Goal: Information Seeking & Learning: Understand process/instructions

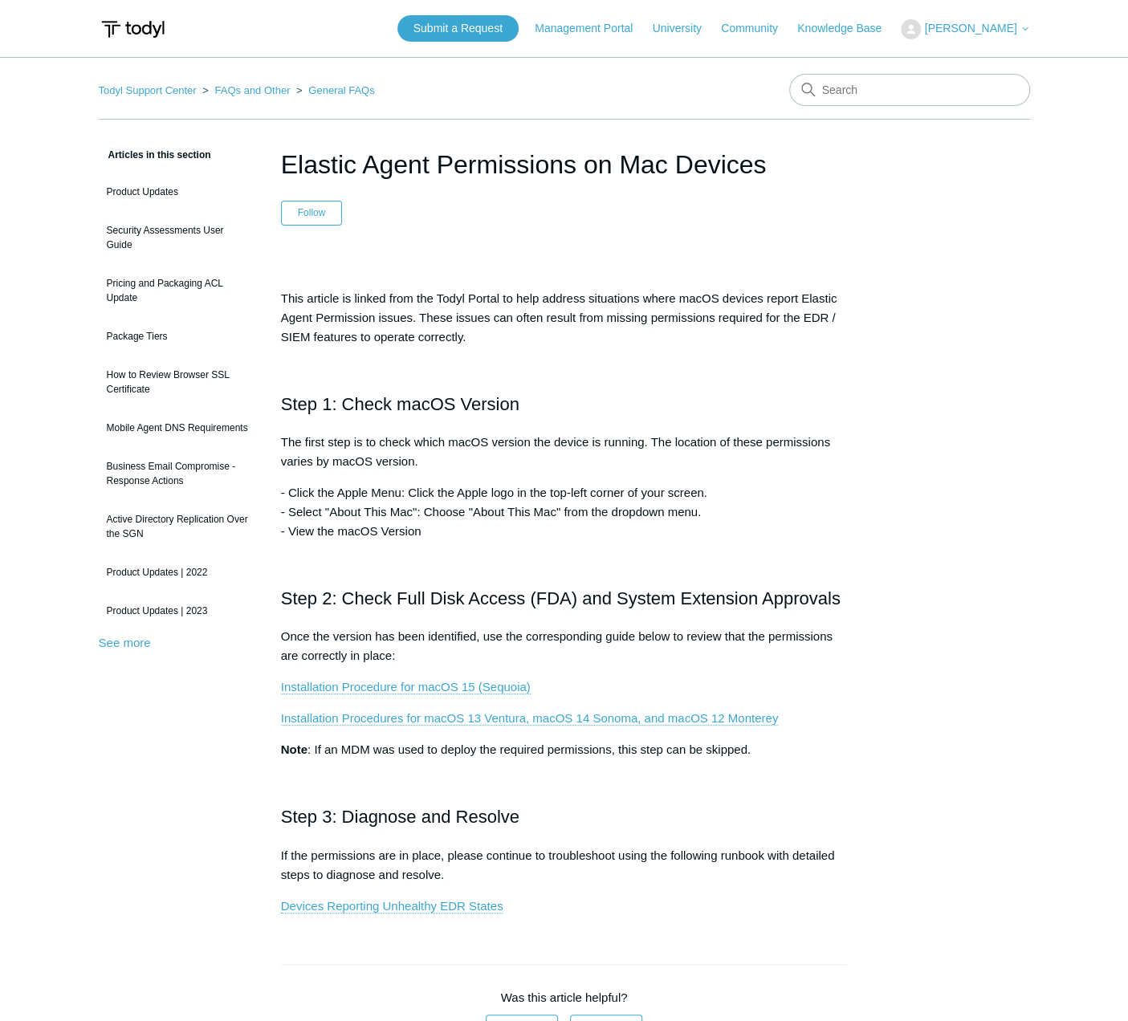
drag, startPoint x: 361, startPoint y: 439, endPoint x: 430, endPoint y: 454, distance: 70.5
click at [430, 454] on p "The first step is to check which macOS version the device is running. The locat…" at bounding box center [564, 452] width 567 height 39
drag, startPoint x: 430, startPoint y: 454, endPoint x: 420, endPoint y: 498, distance: 45.4
click at [420, 498] on p "- Click the Apple Menu: Click the Apple logo in the top-left corner of your scr…" at bounding box center [564, 512] width 567 height 58
drag, startPoint x: 439, startPoint y: 491, endPoint x: 416, endPoint y: 504, distance: 26.6
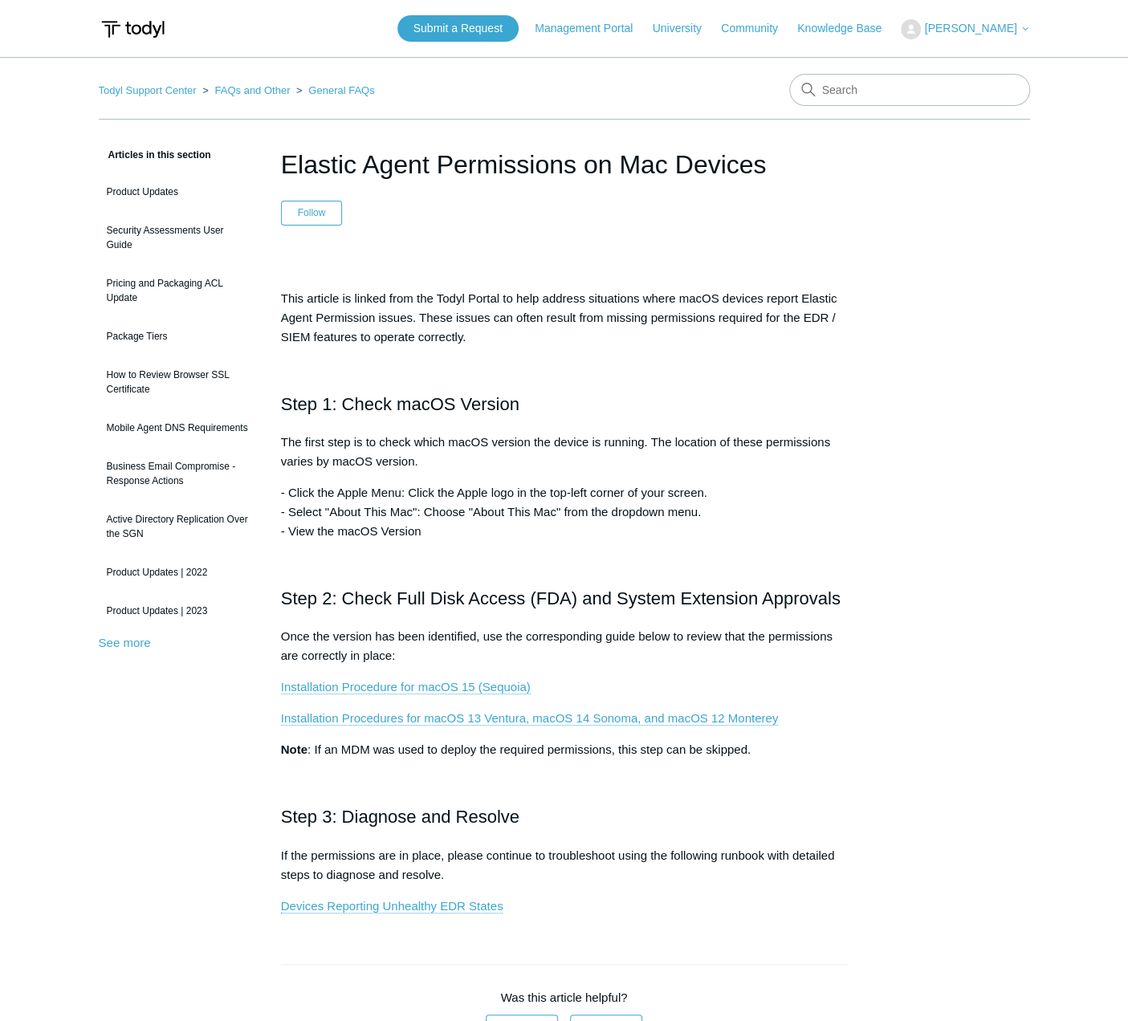
click at [439, 491] on p "- Click the Apple Menu: Click the Apple logo in the top-left corner of your scr…" at bounding box center [564, 512] width 567 height 58
click at [418, 683] on link "Installation Procedure for macOS 15 (Sequoia)" at bounding box center [406, 687] width 250 height 14
click at [370, 497] on p "- Click the Apple Menu: Click the Apple logo in the top-left corner of your scr…" at bounding box center [564, 512] width 567 height 58
click at [403, 755] on p "Note : If an MDM was used to deploy the required permissions, this step can be …" at bounding box center [564, 749] width 567 height 19
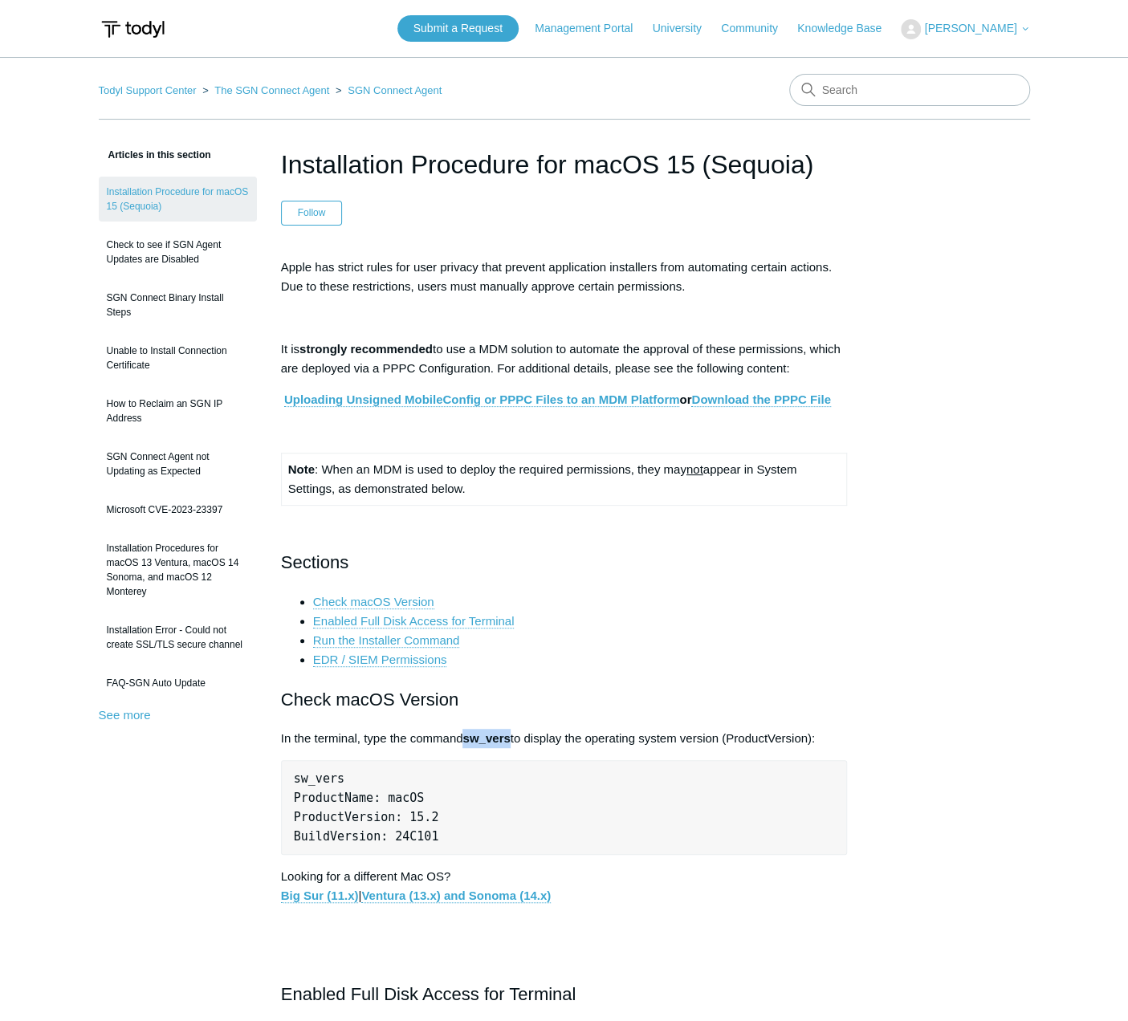
drag, startPoint x: 466, startPoint y: 739, endPoint x: 514, endPoint y: 735, distance: 47.6
click at [514, 735] on p "In the terminal, type the command sw_vers to display the operating system versi…" at bounding box center [564, 738] width 567 height 19
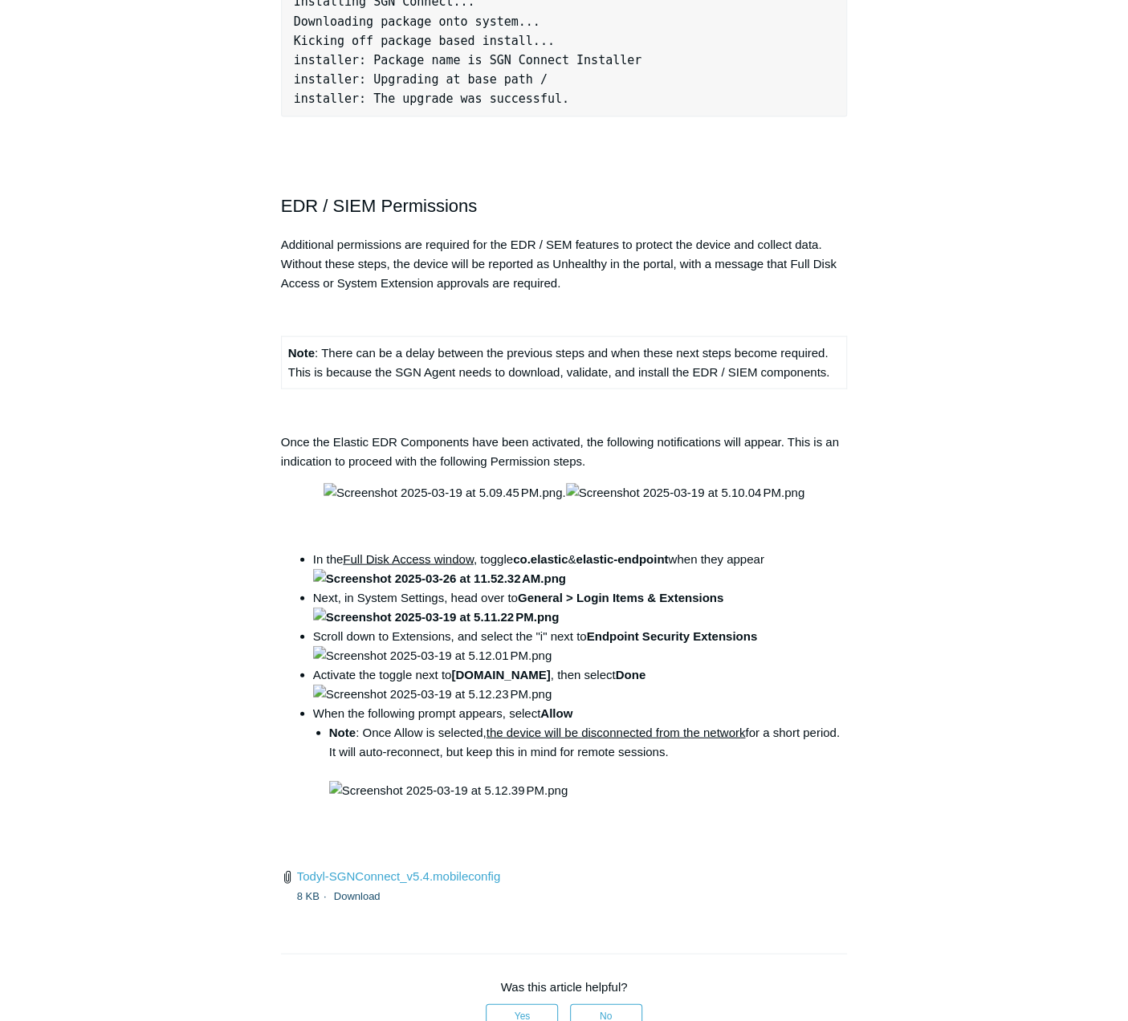
scroll to position [1686, 0]
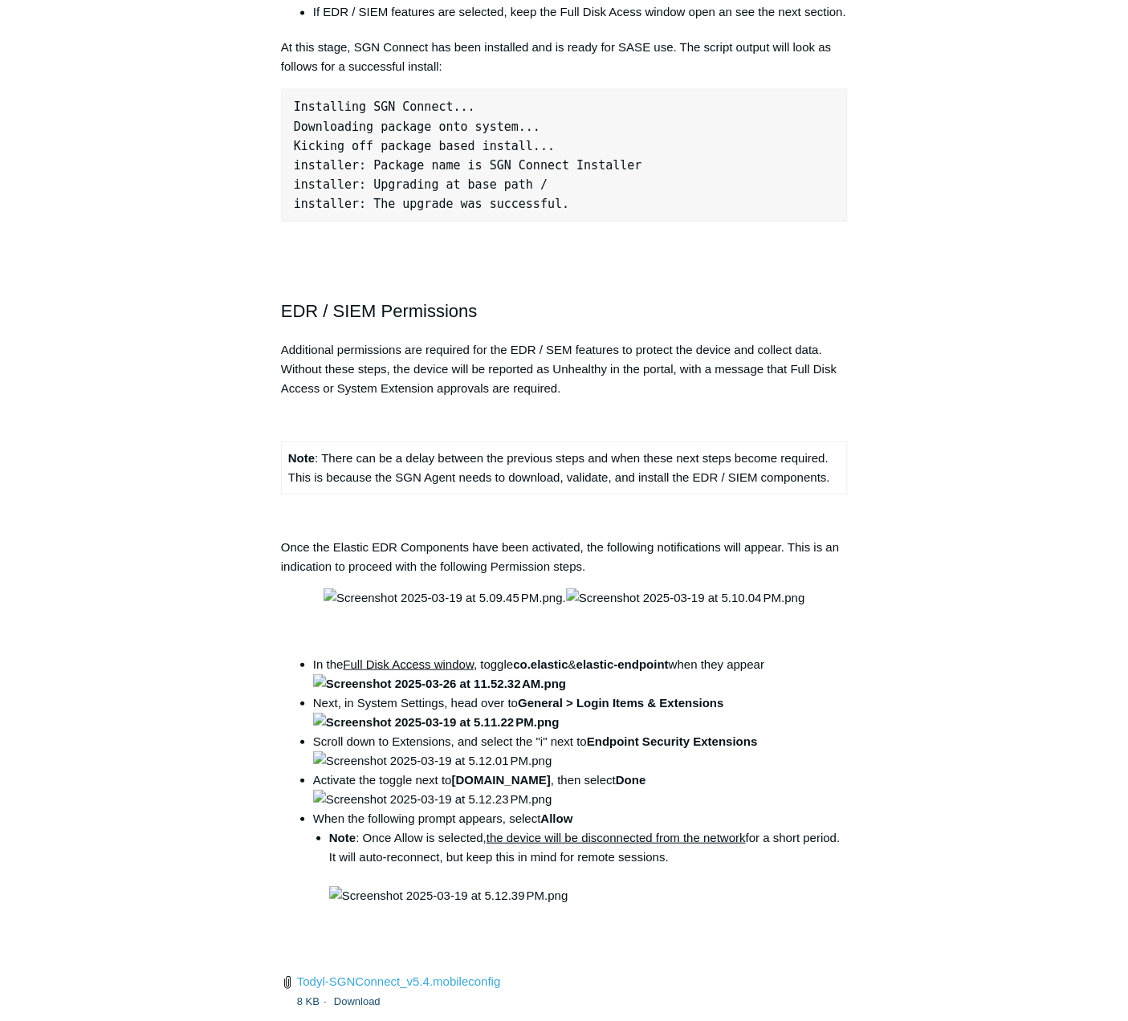
scroll to position [1606, 0]
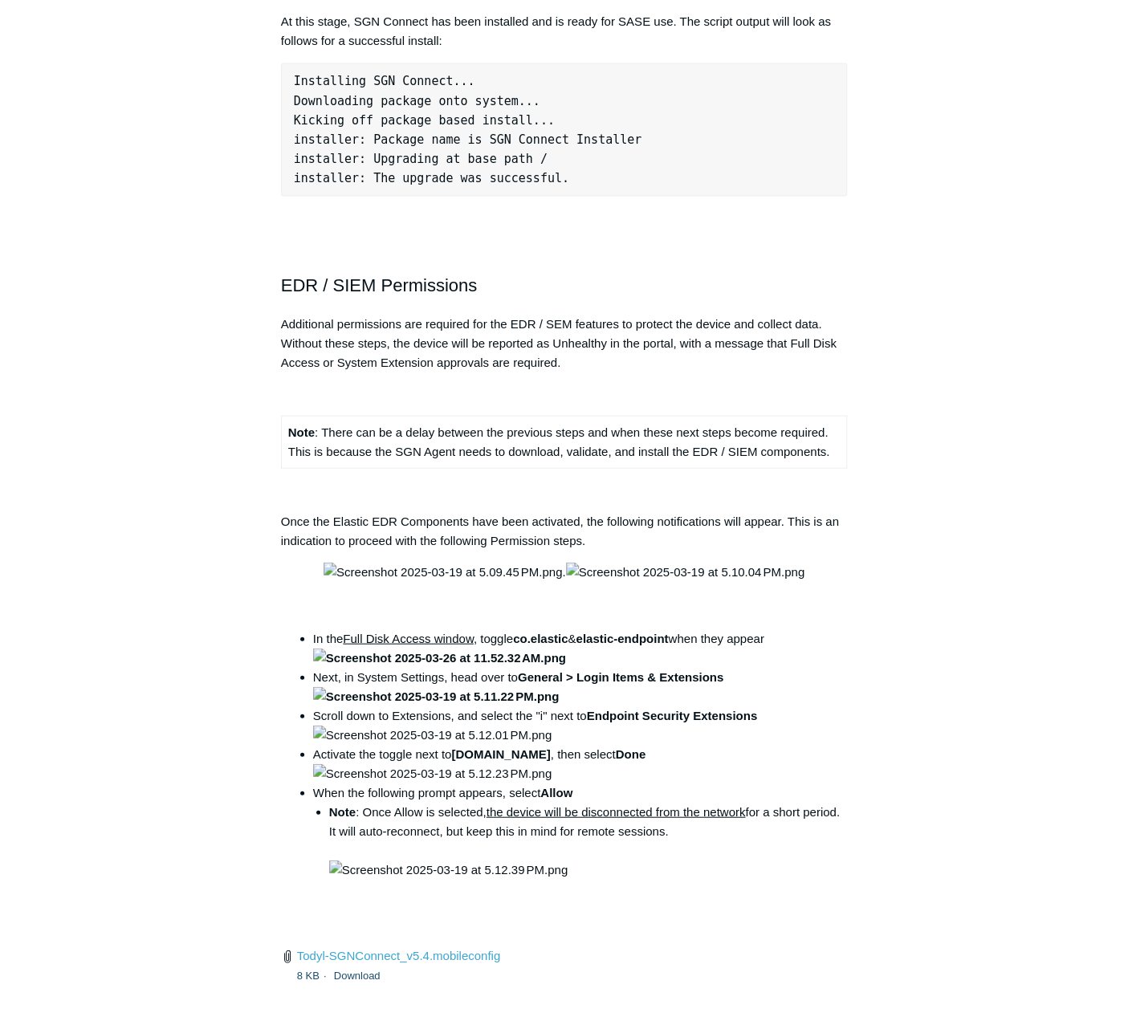
drag, startPoint x: 454, startPoint y: 750, endPoint x: 621, endPoint y: 740, distance: 167.3
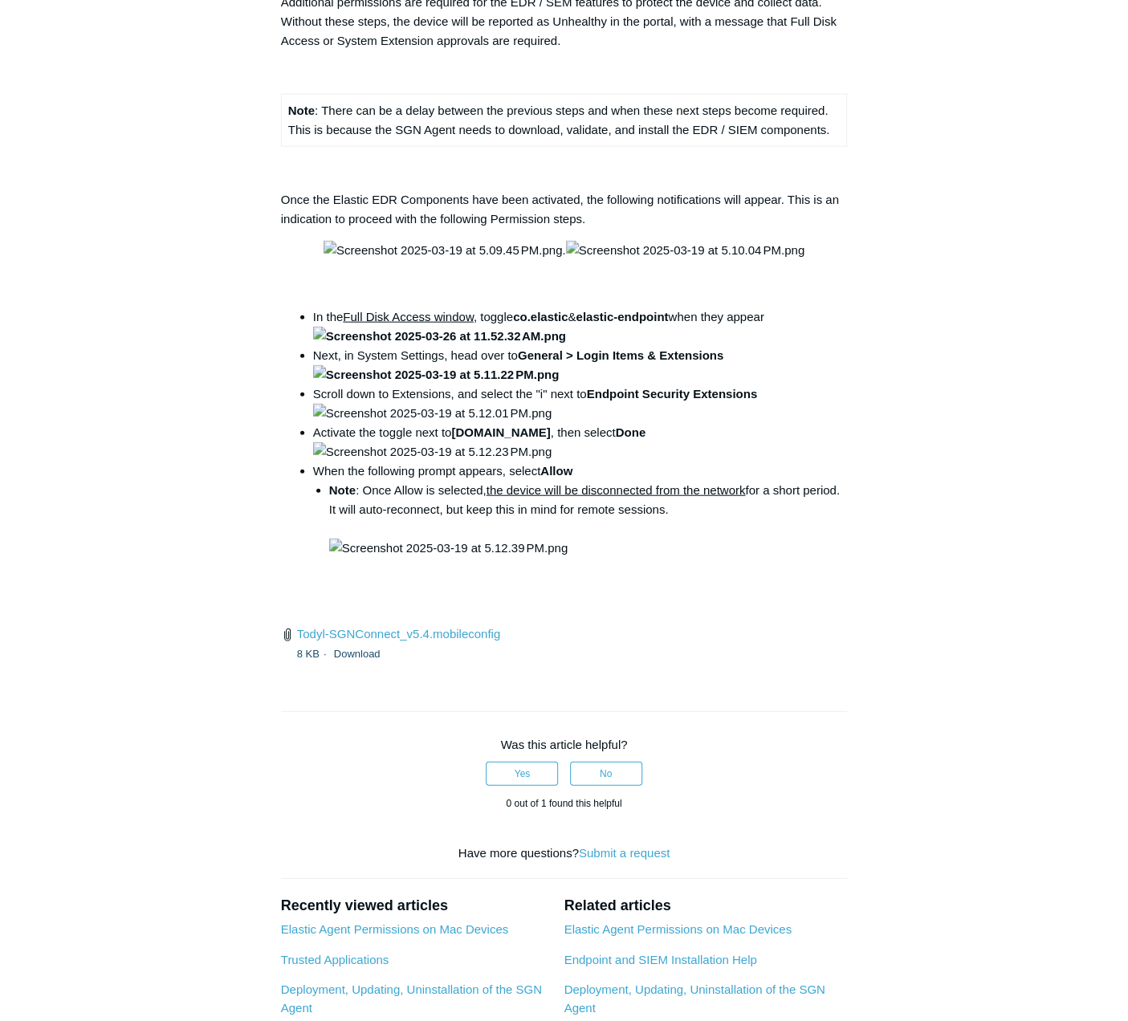
scroll to position [2007, 0]
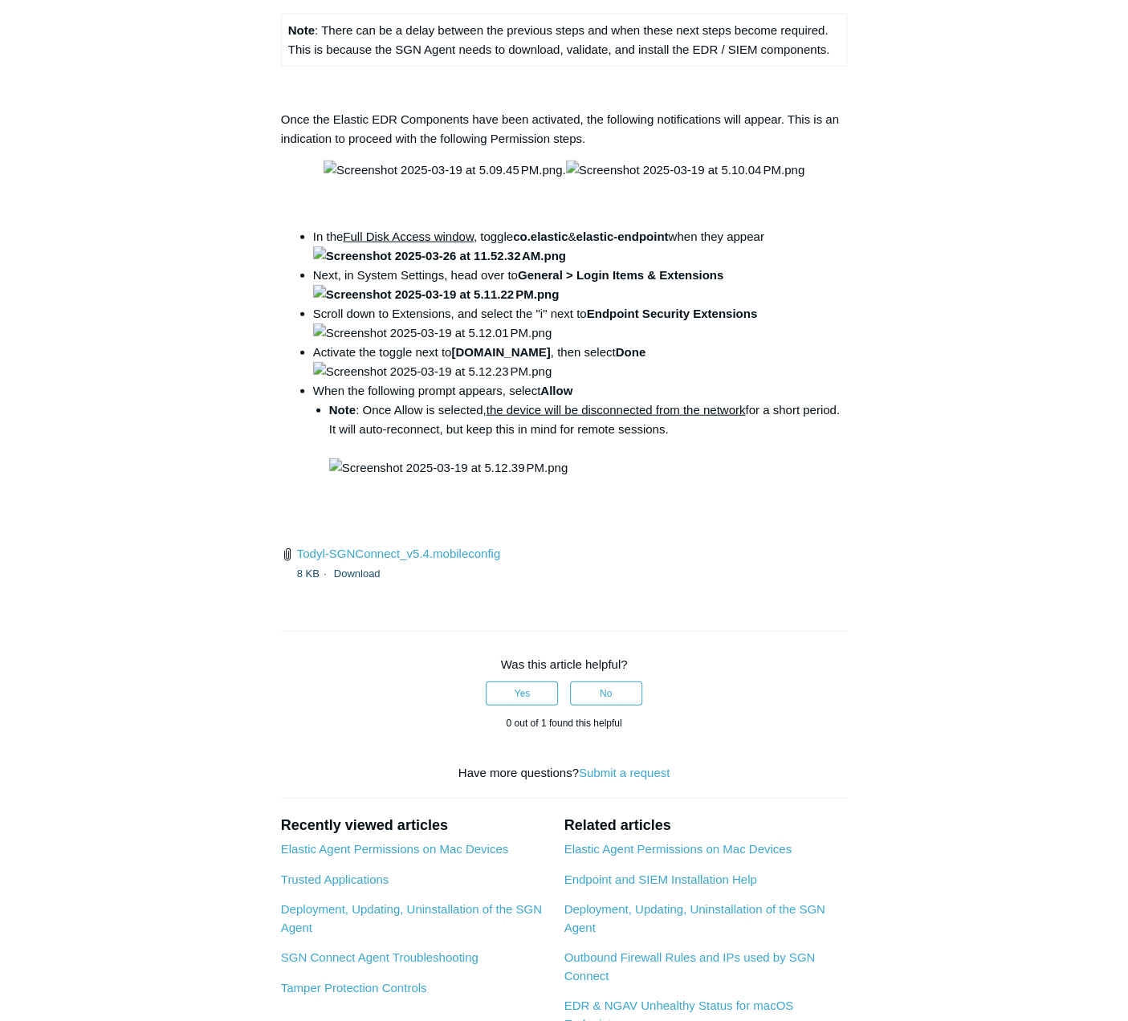
drag, startPoint x: 507, startPoint y: 684, endPoint x: 757, endPoint y: 687, distance: 249.7
copy code "open /Library/PrivilegedHelperTools/"
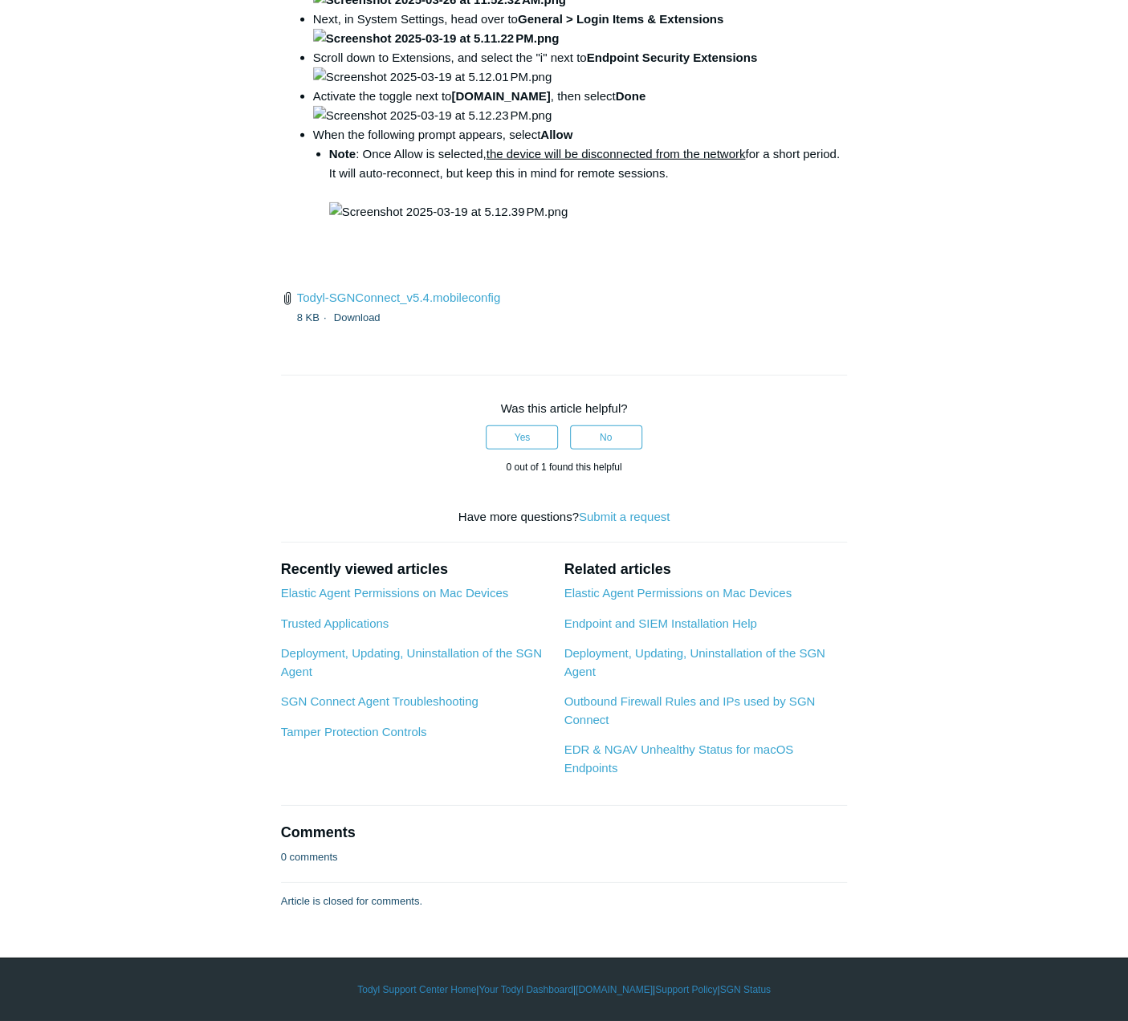
scroll to position [2248, 0]
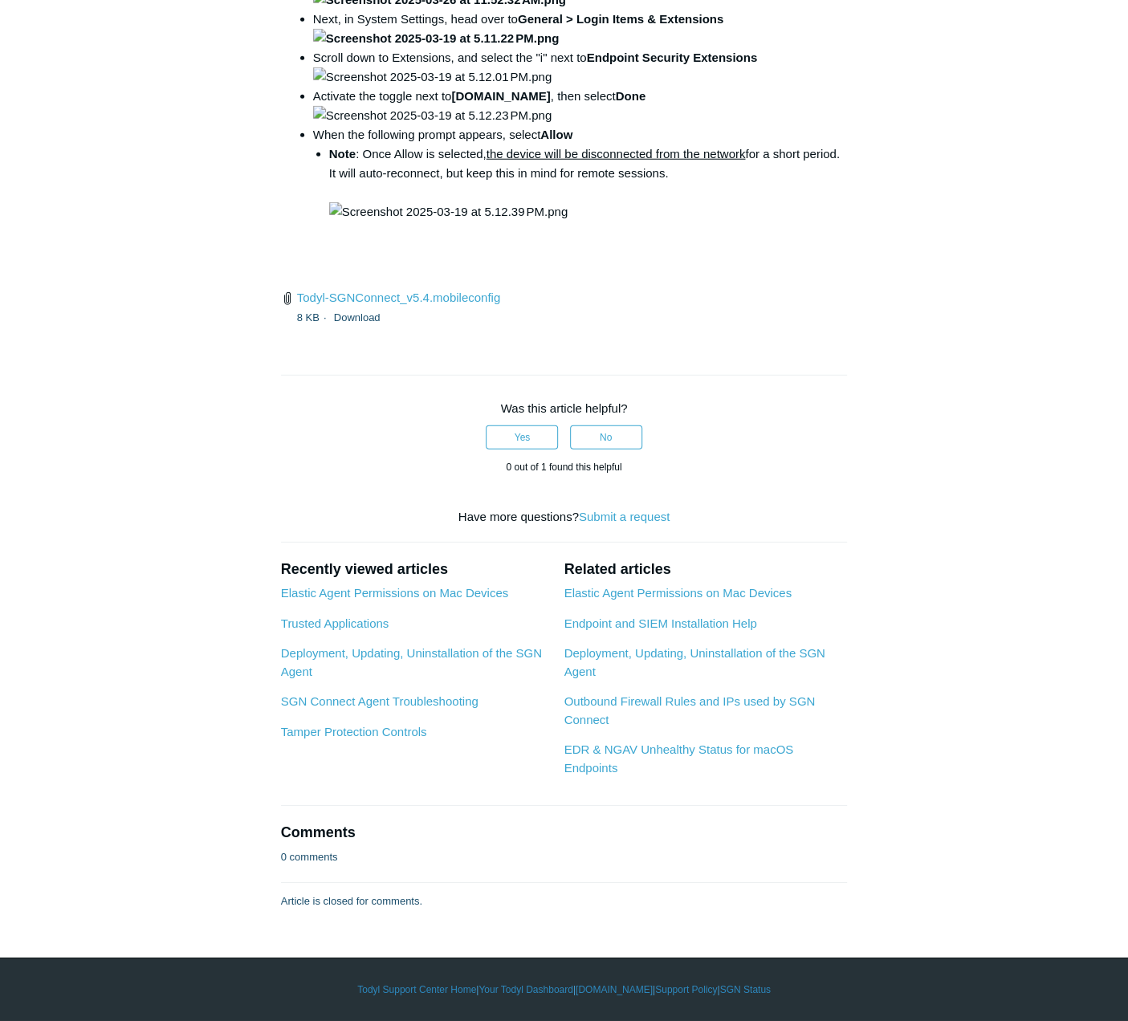
drag, startPoint x: 371, startPoint y: 645, endPoint x: 381, endPoint y: 662, distance: 20.5
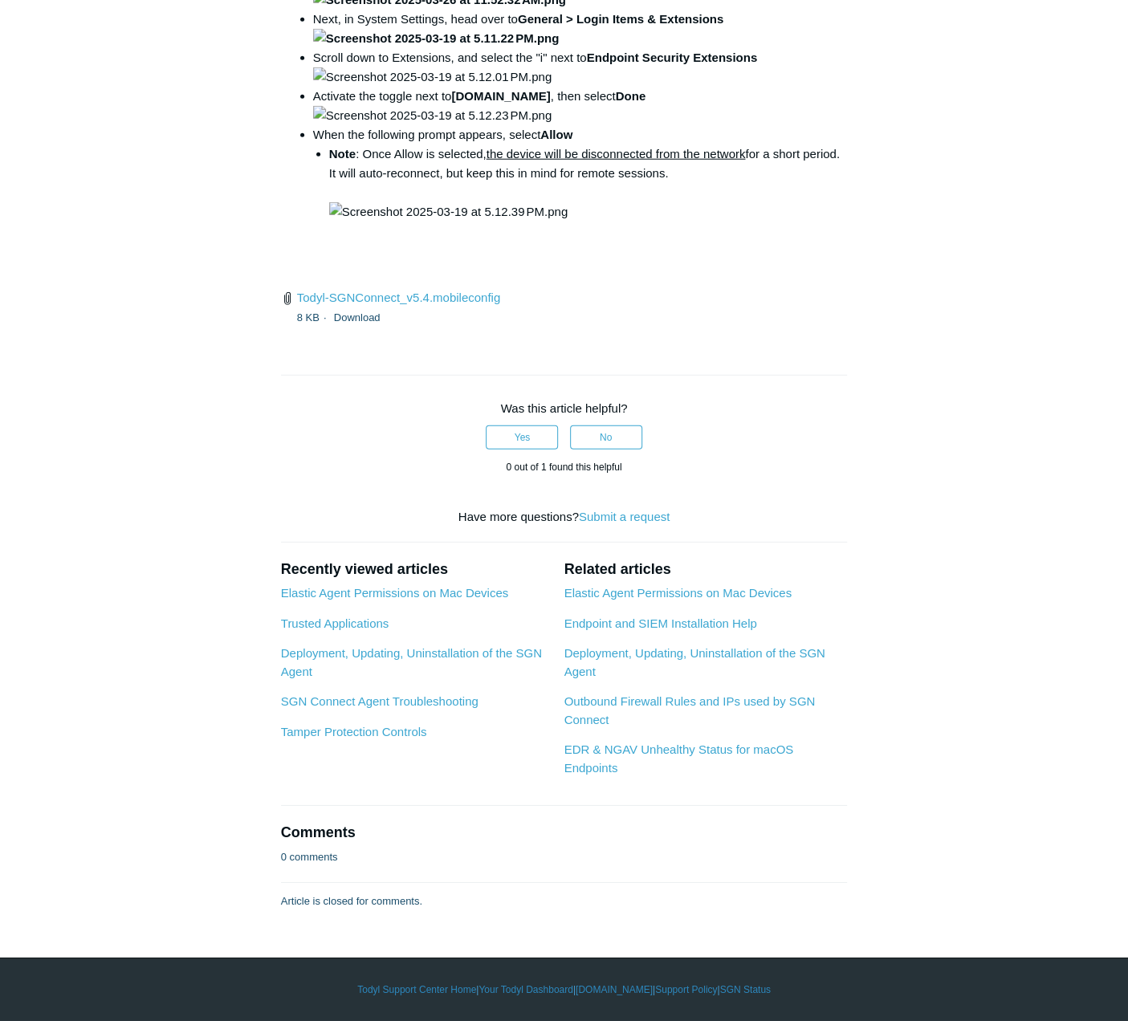
drag, startPoint x: 292, startPoint y: 466, endPoint x: 538, endPoint y: 470, distance: 245.7
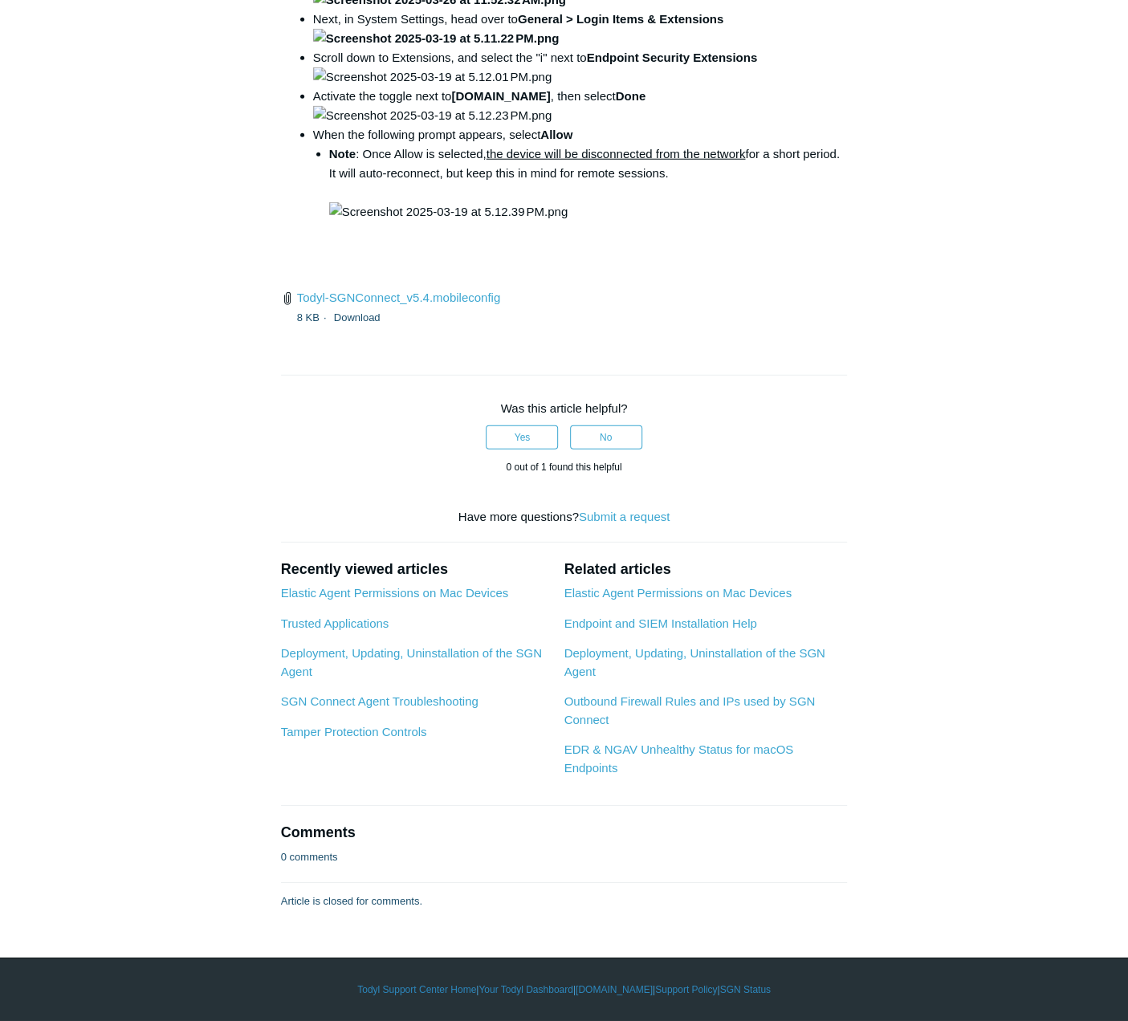
drag, startPoint x: 391, startPoint y: 723, endPoint x: 622, endPoint y: 718, distance: 231.3
click at [622, 222] on li "When the following prompt appears, select Allow Note : Once Allow is selected, …" at bounding box center [580, 173] width 535 height 96
click at [399, 222] on li "Note : Once Allow is selected, the device will be disconnected from the network…" at bounding box center [588, 183] width 519 height 77
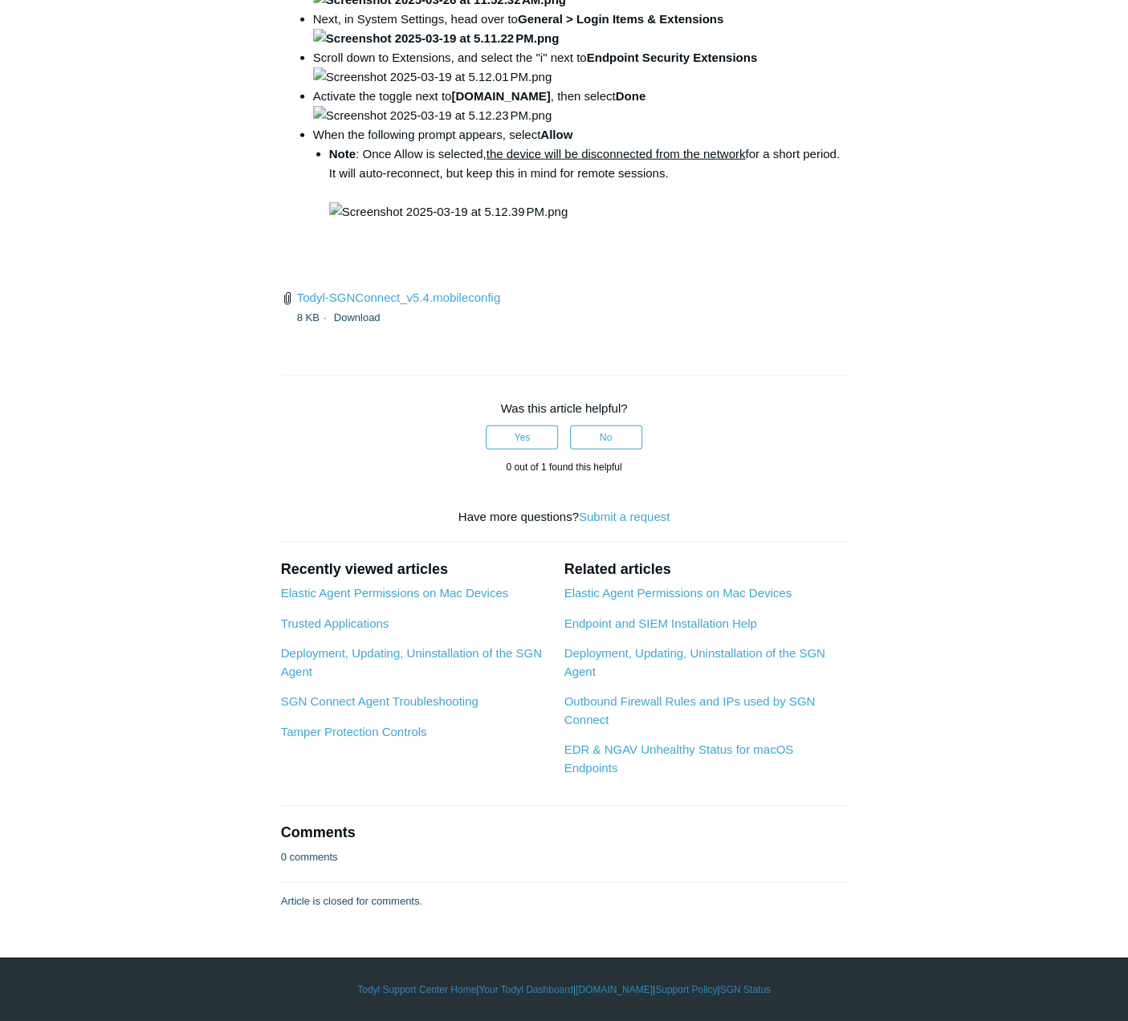
scroll to position [4737, 0]
drag, startPoint x: 364, startPoint y: 684, endPoint x: 597, endPoint y: 686, distance: 232.8
click at [597, 222] on li "Note : Once Allow is selected, the device will be disconnected from the network…" at bounding box center [588, 183] width 519 height 77
click at [813, 222] on li "Note : Once Allow is selected, the device will be disconnected from the network…" at bounding box center [588, 183] width 519 height 77
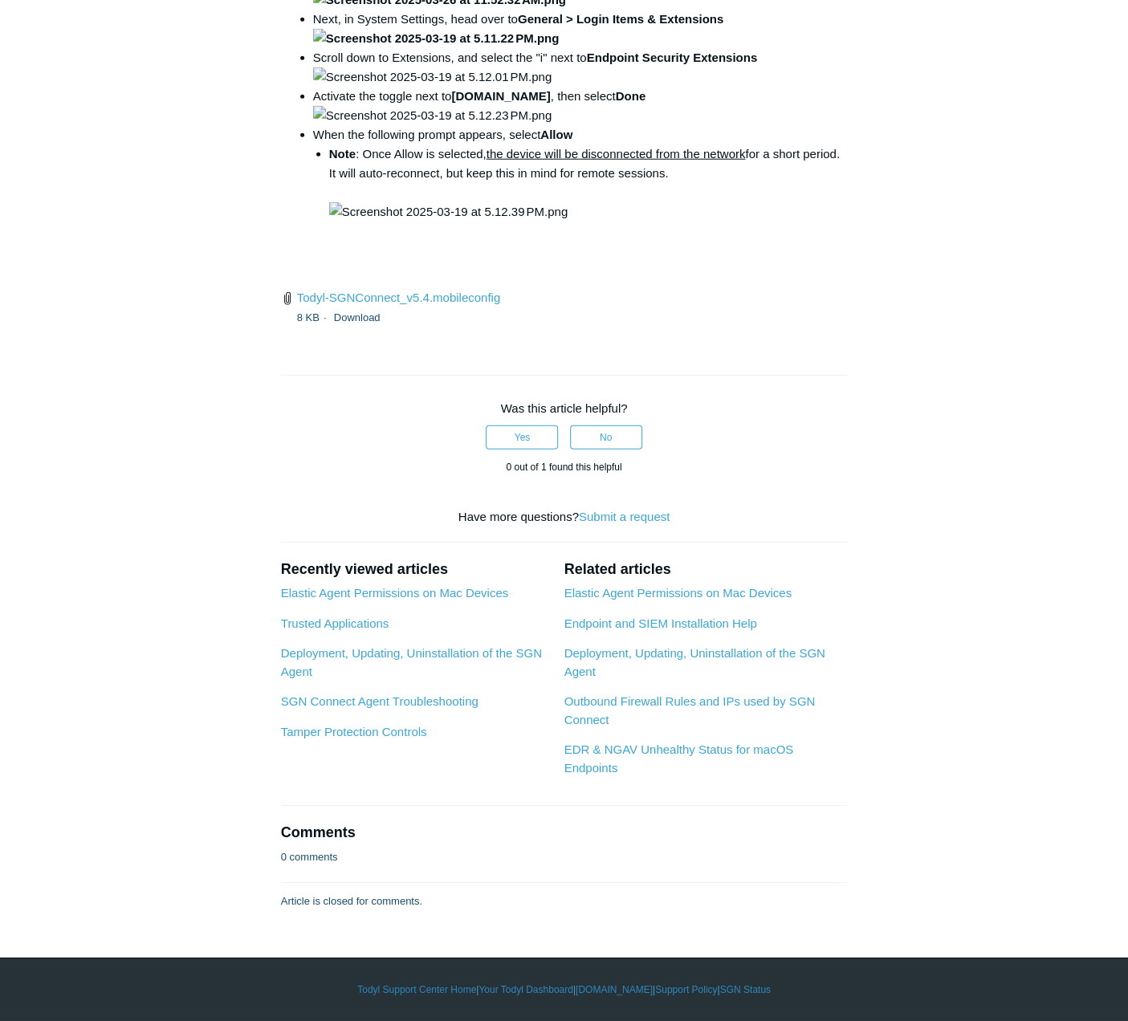
scroll to position [5299, 0]
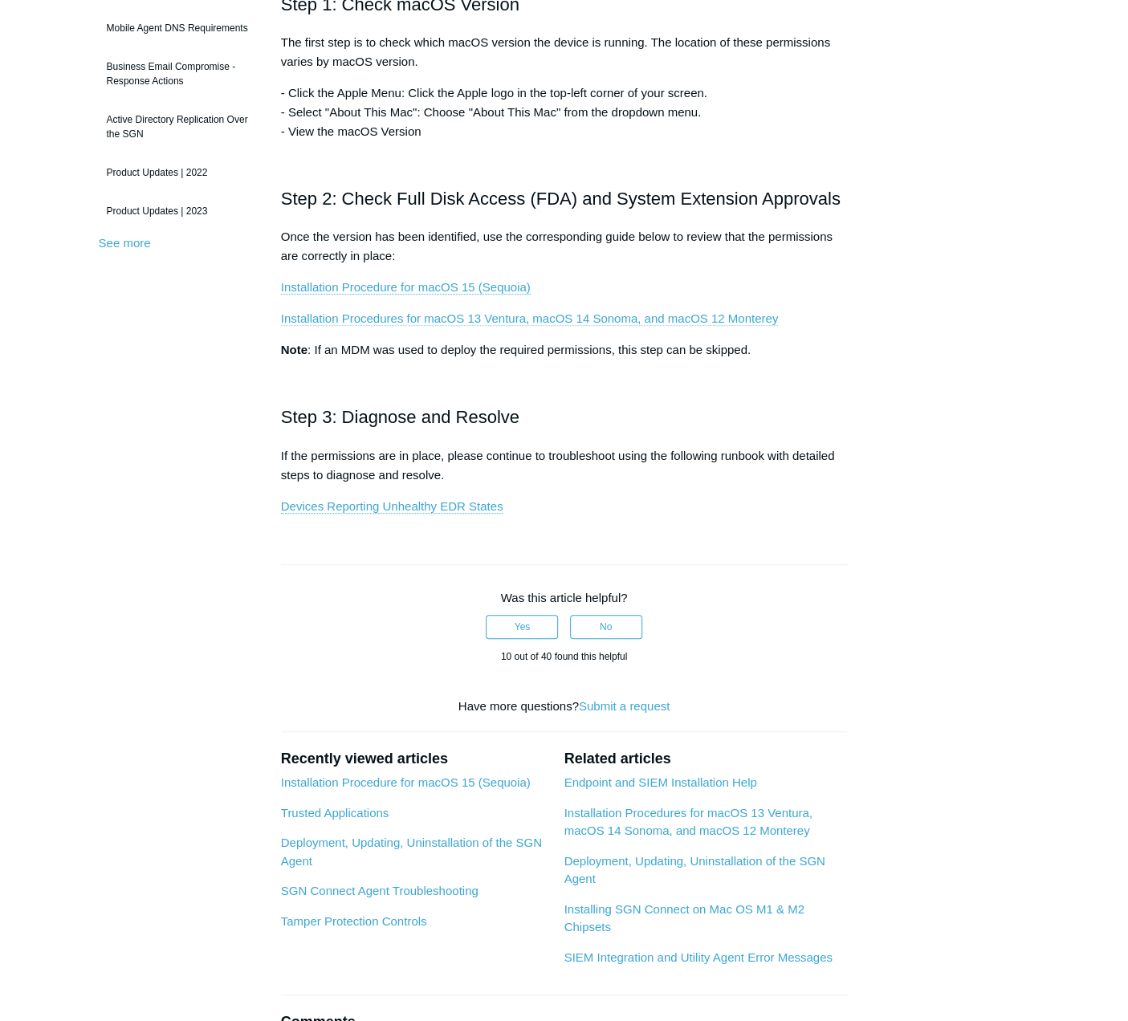
scroll to position [401, 0]
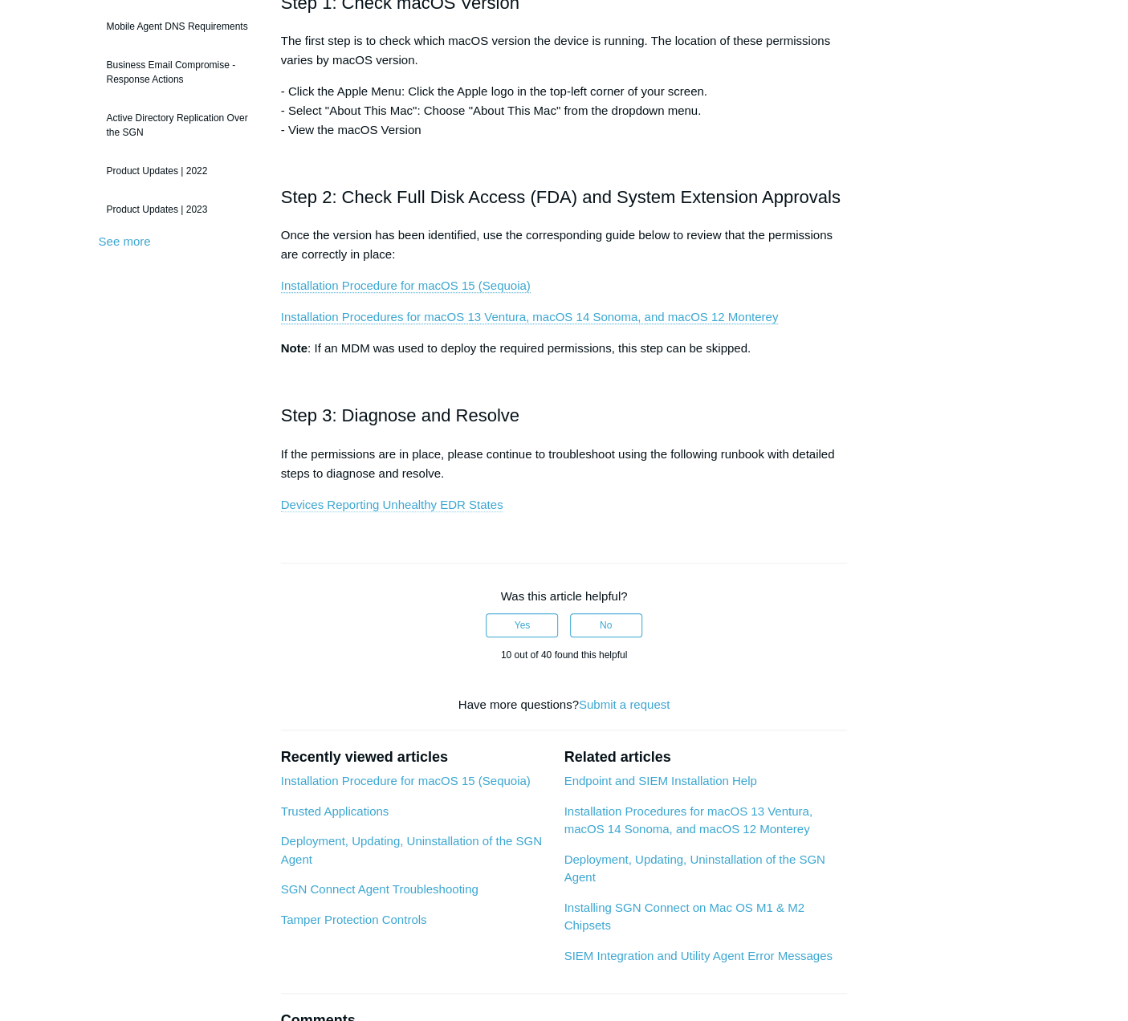
click at [421, 502] on link "Devices Reporting Unhealthy EDR States" at bounding box center [392, 505] width 222 height 14
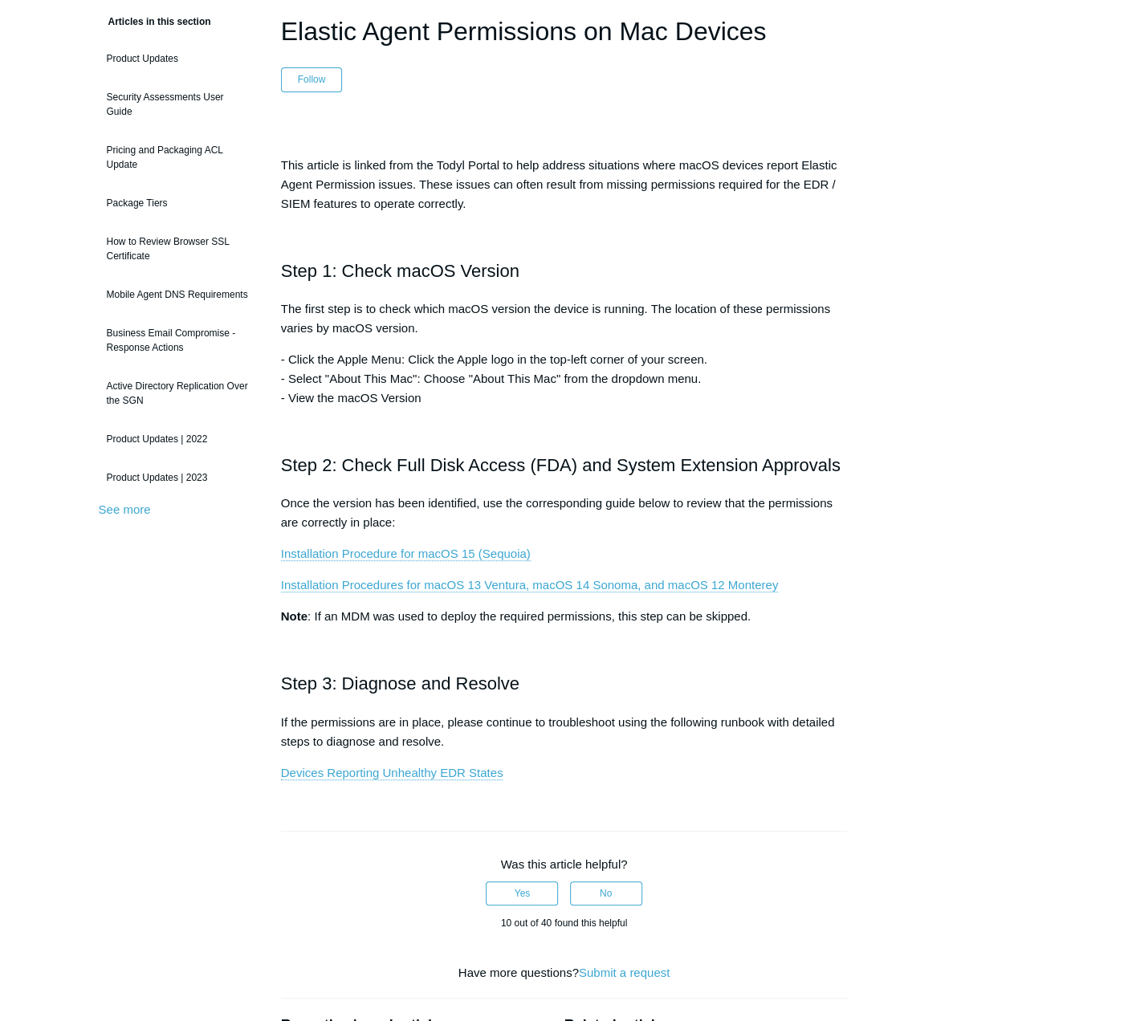
scroll to position [0, 0]
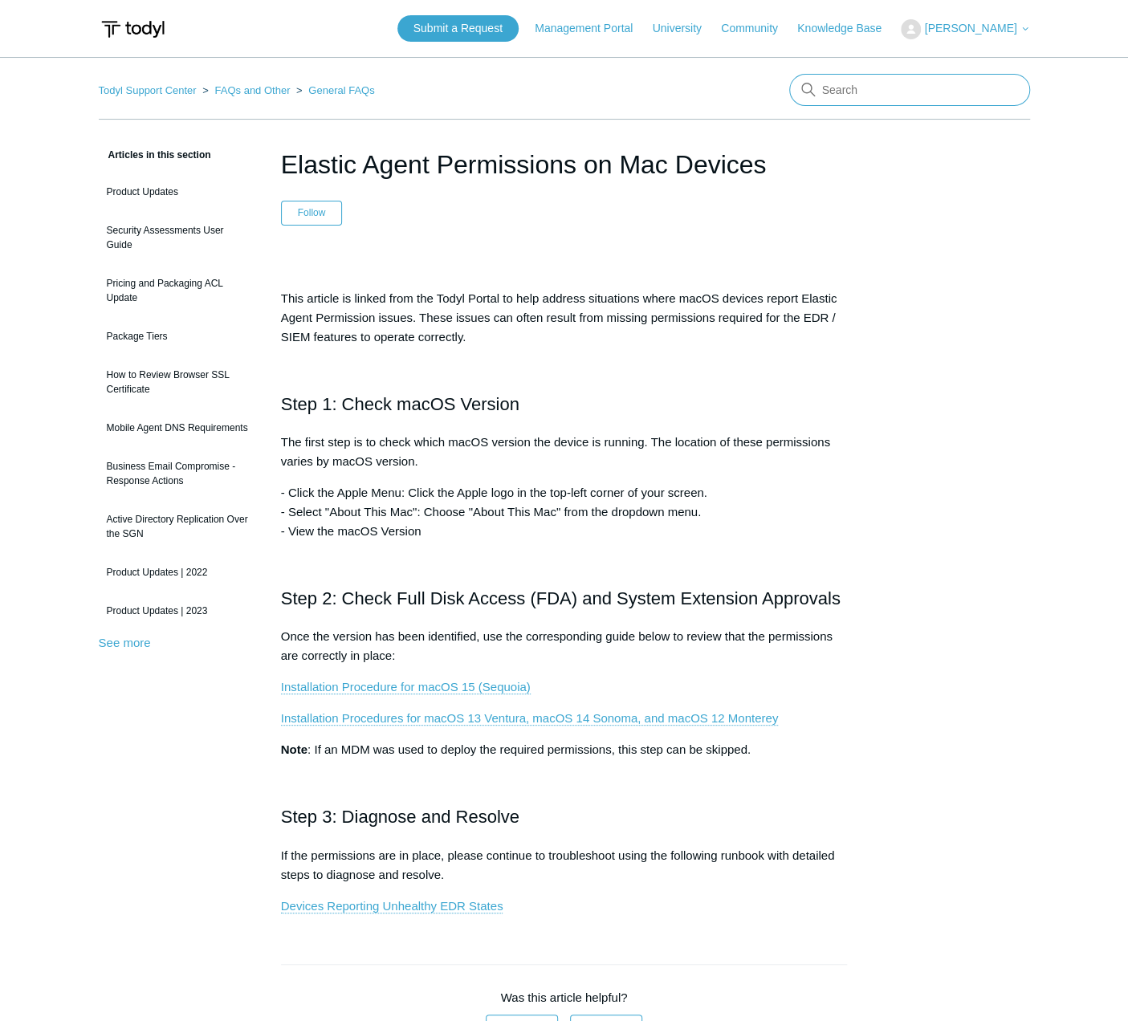
click at [845, 88] on input "Search" at bounding box center [909, 90] width 241 height 32
type input "uninstall"
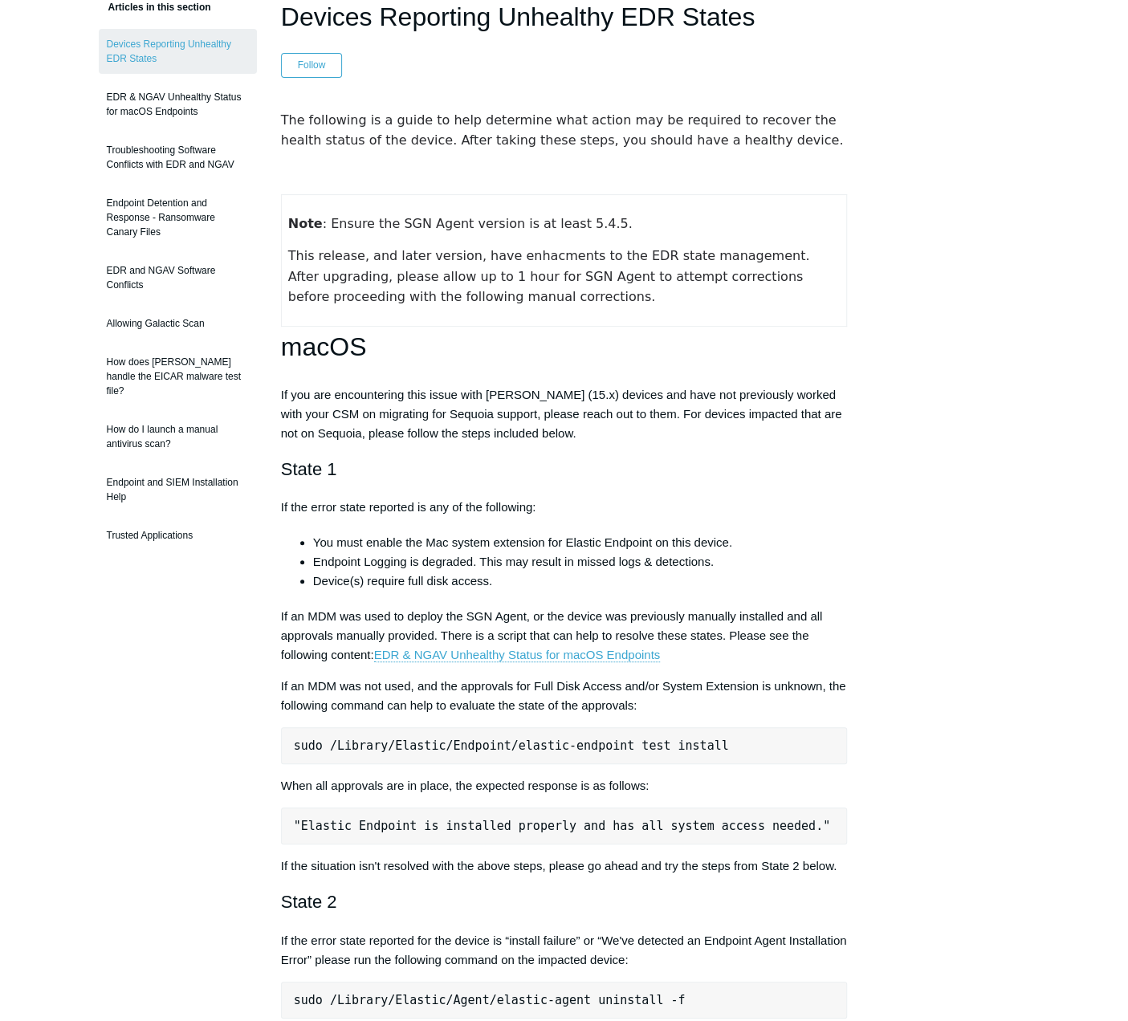
scroll to position [161, 0]
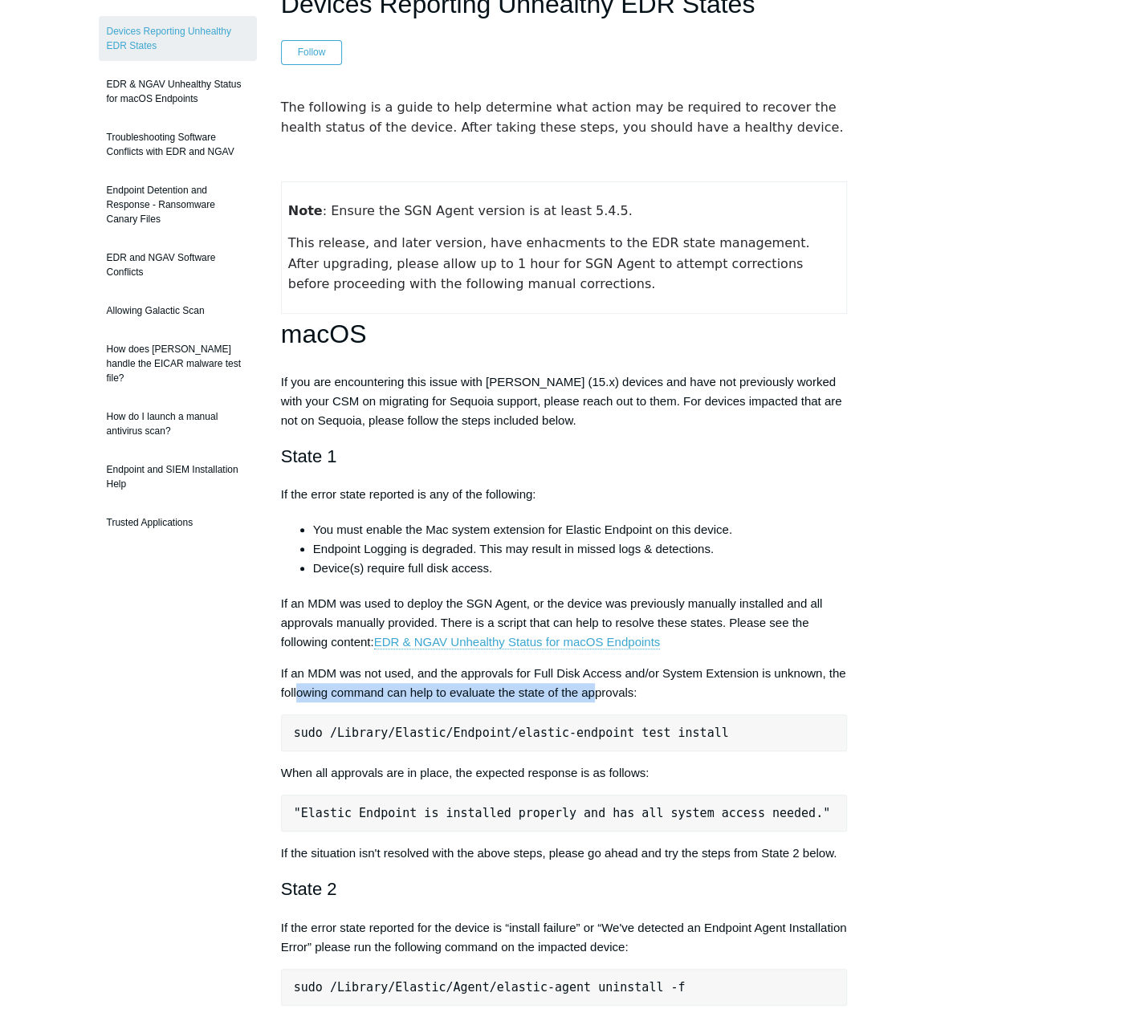
drag, startPoint x: 297, startPoint y: 696, endPoint x: 596, endPoint y: 699, distance: 298.7
click at [596, 699] on p "If an MDM was not used, and the approvals for Full Disk Access and/or System Ex…" at bounding box center [564, 683] width 567 height 39
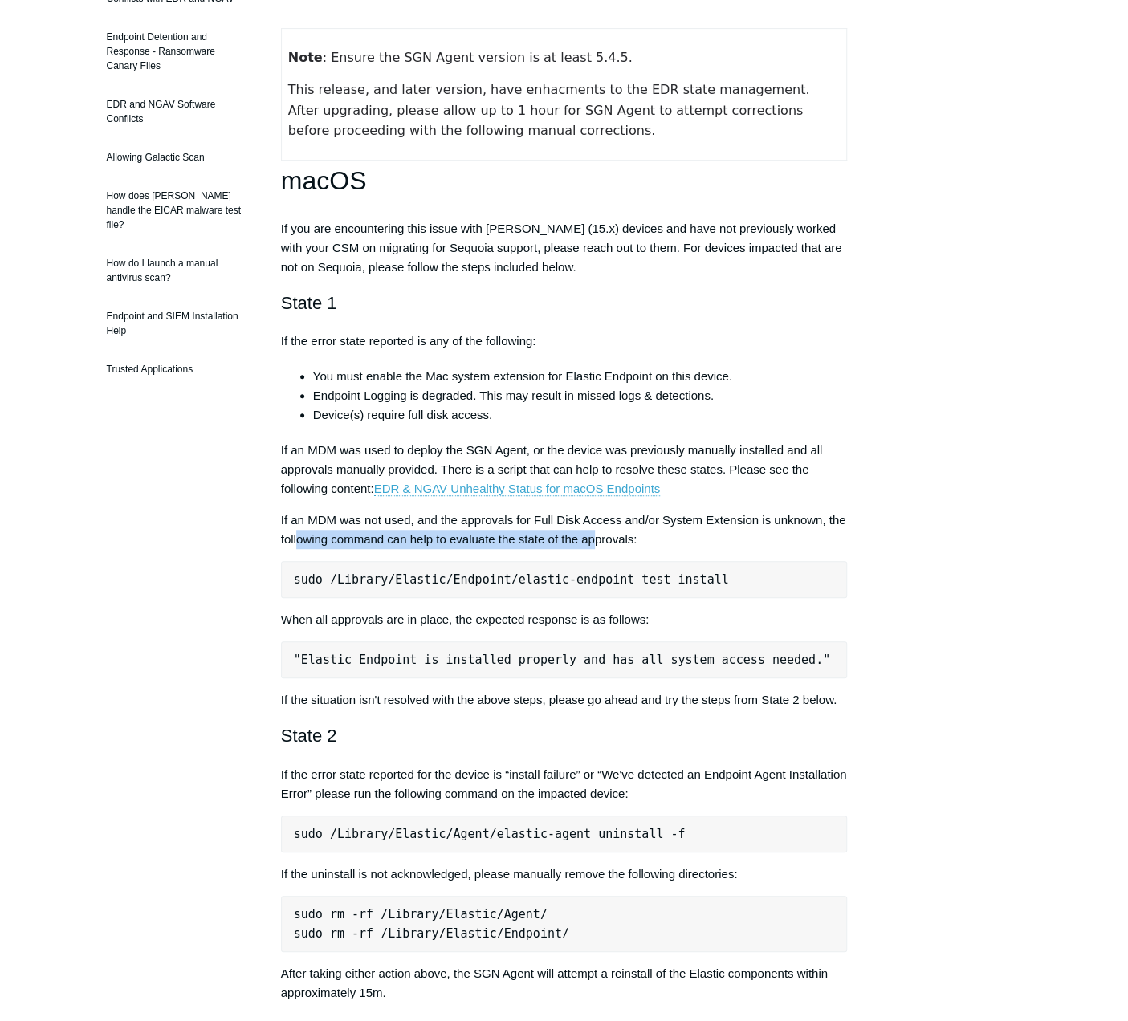
scroll to position [321, 0]
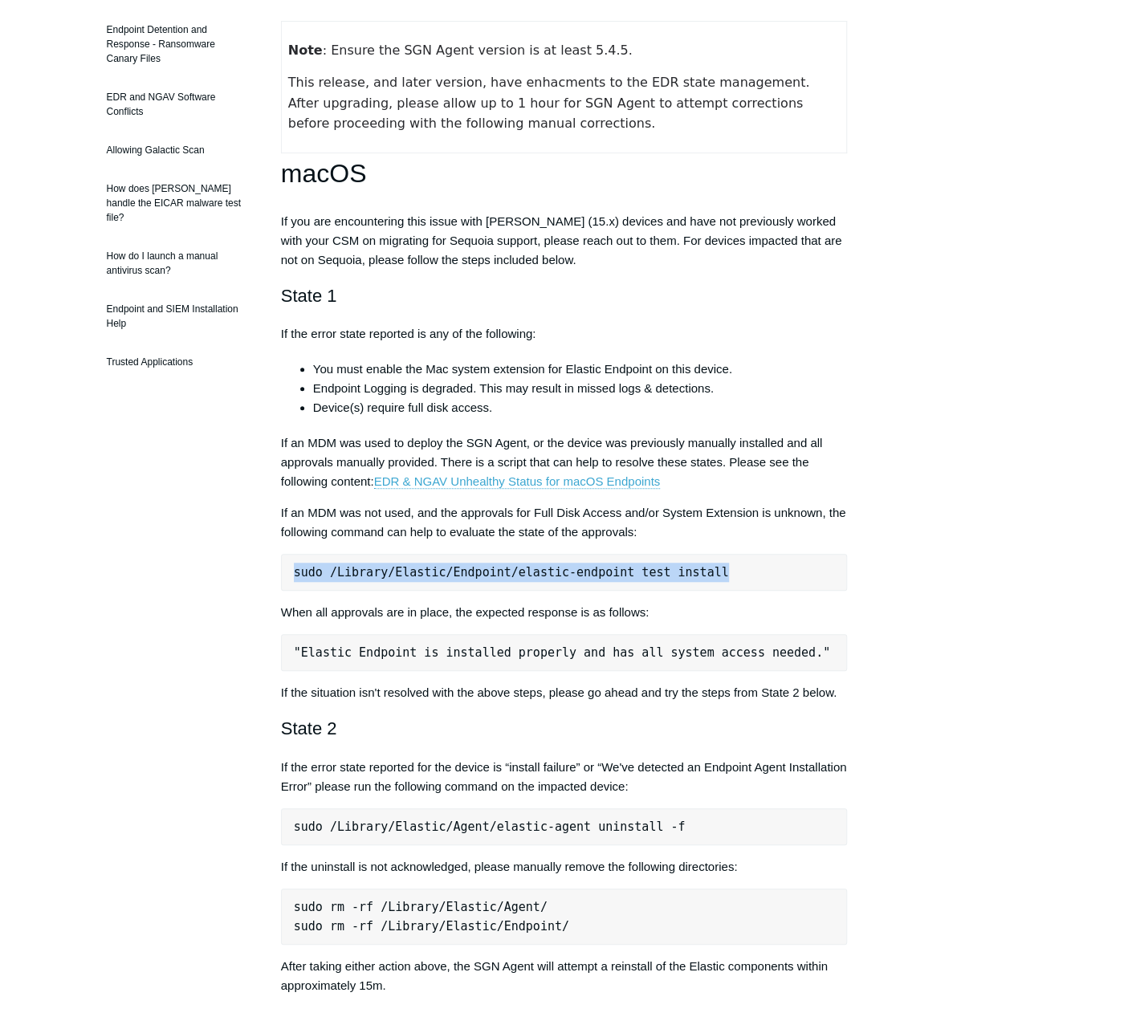
drag, startPoint x: 295, startPoint y: 576, endPoint x: 690, endPoint y: 568, distance: 395.9
click at [690, 568] on pre "sudo /Library/Elastic/Endpoint/elastic-endpoint test install" at bounding box center [564, 572] width 567 height 37
copy pre "sudo /Library/Elastic/Endpoint/elastic-endpoint test install"
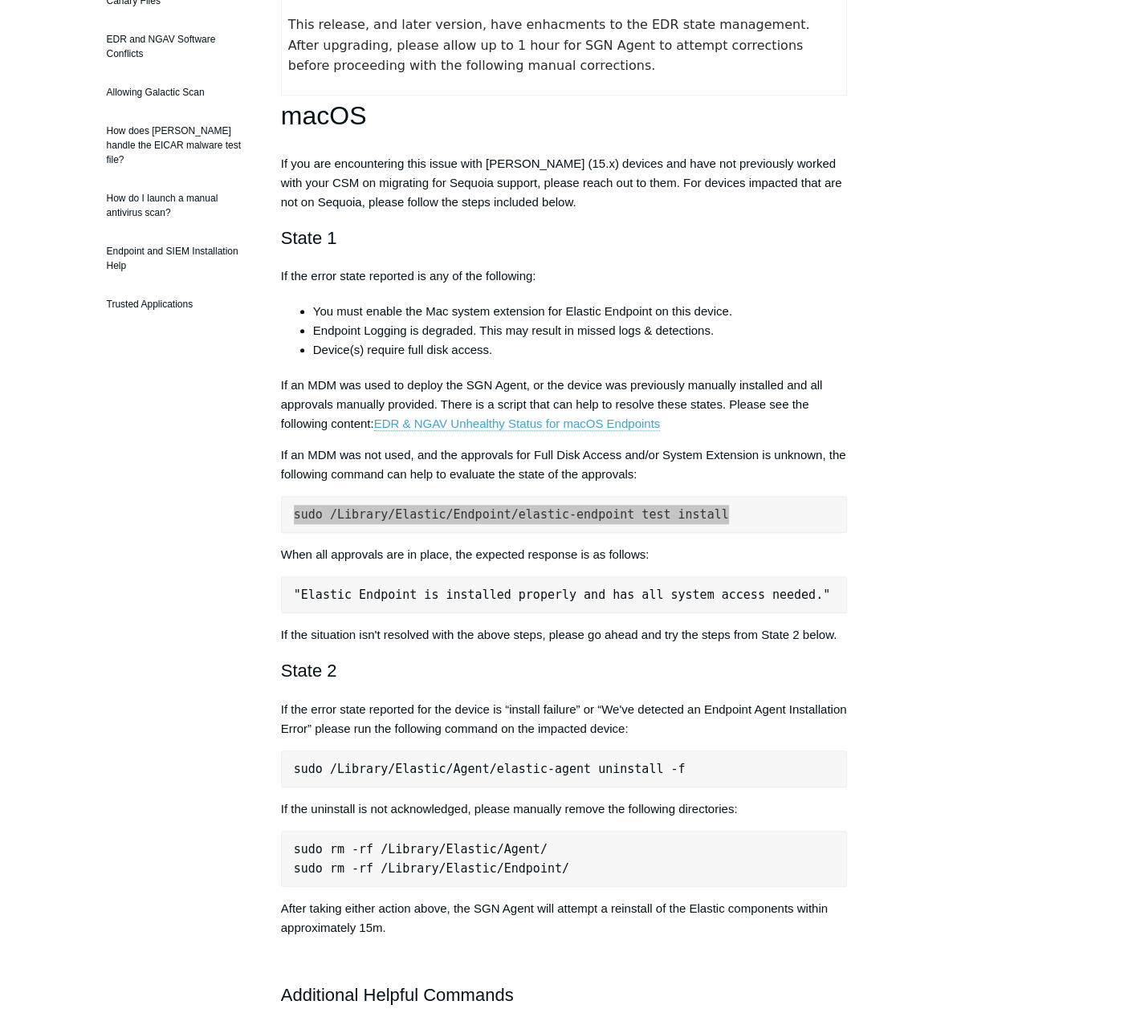
scroll to position [401, 0]
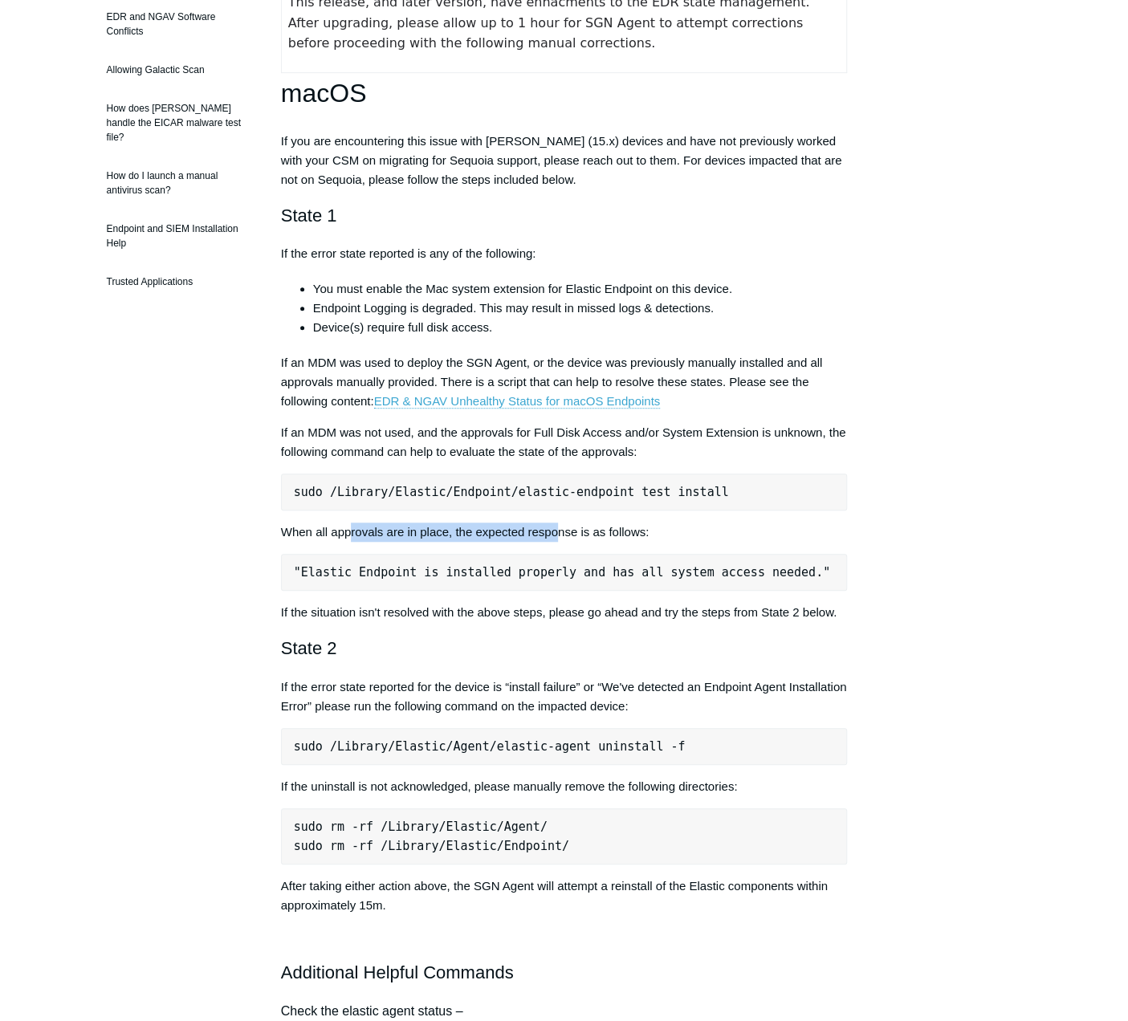
drag, startPoint x: 350, startPoint y: 544, endPoint x: 559, endPoint y: 519, distance: 210.1
drag, startPoint x: 559, startPoint y: 519, endPoint x: 597, endPoint y: 537, distance: 42.4
click at [597, 531] on p "When all approvals are in place, the expected response is as follows:" at bounding box center [564, 532] width 567 height 19
drag, startPoint x: 359, startPoint y: 621, endPoint x: 498, endPoint y: 608, distance: 139.6
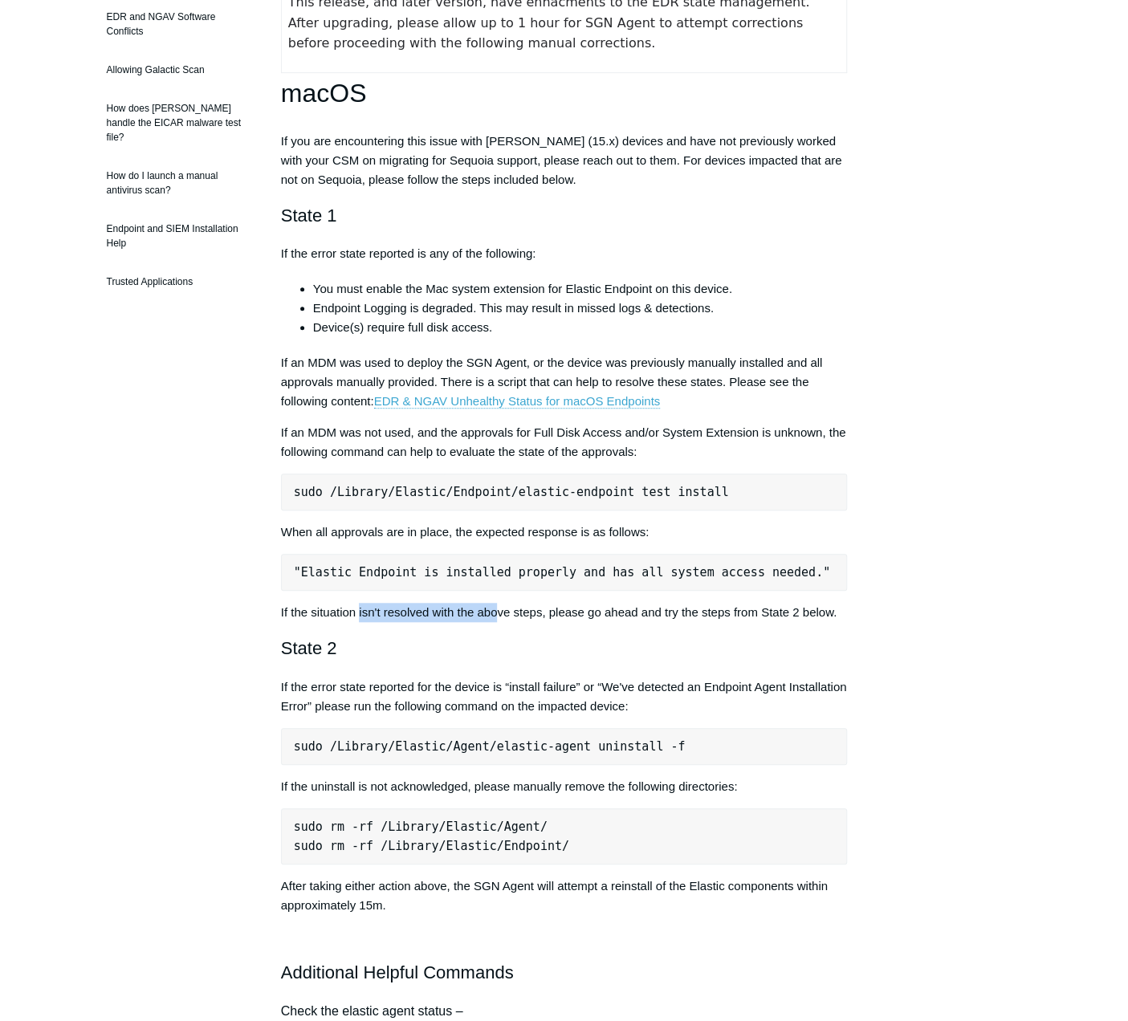
click at [498, 608] on p "If the situation isn't resolved with the above steps, please go ahead and try t…" at bounding box center [564, 612] width 567 height 19
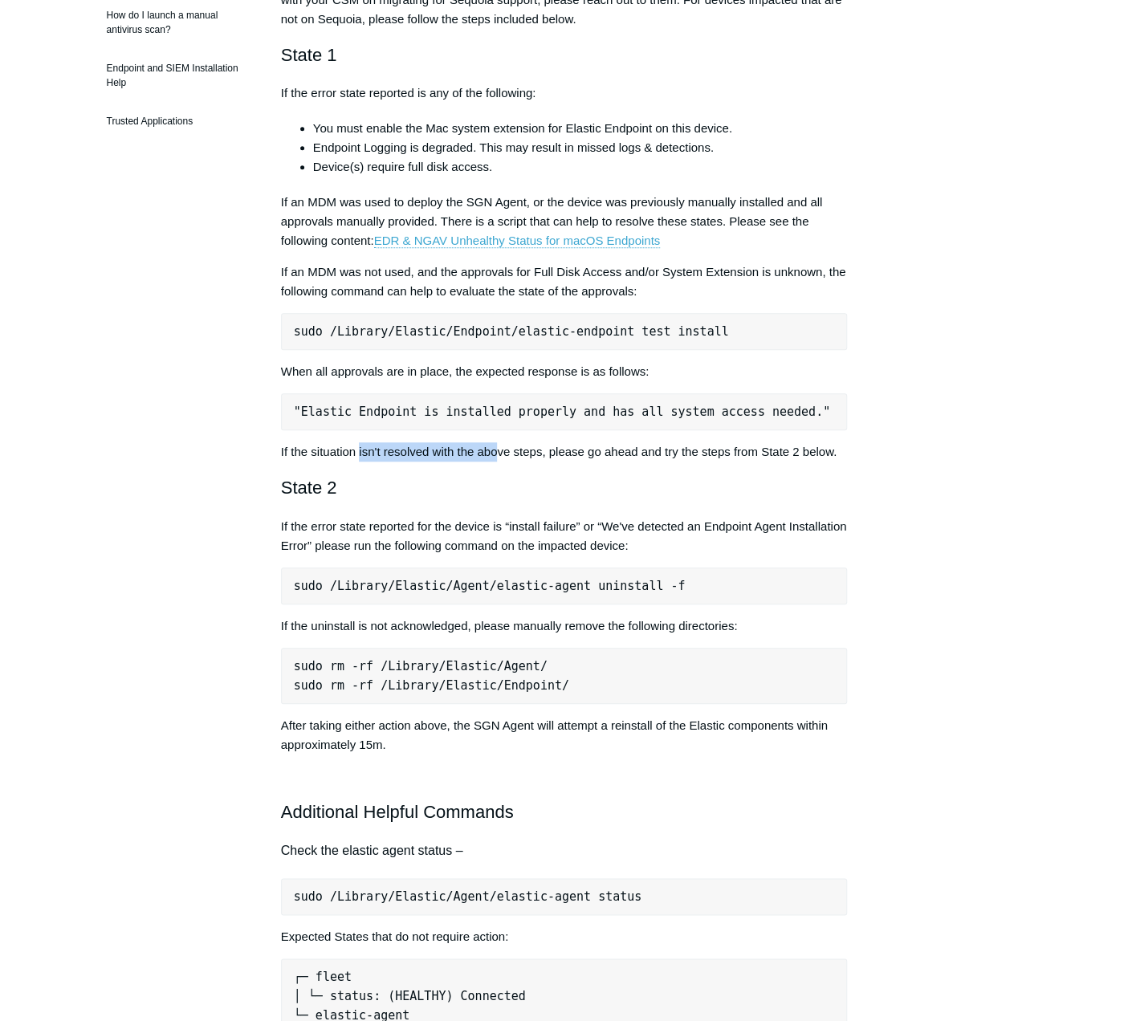
scroll to position [642, 0]
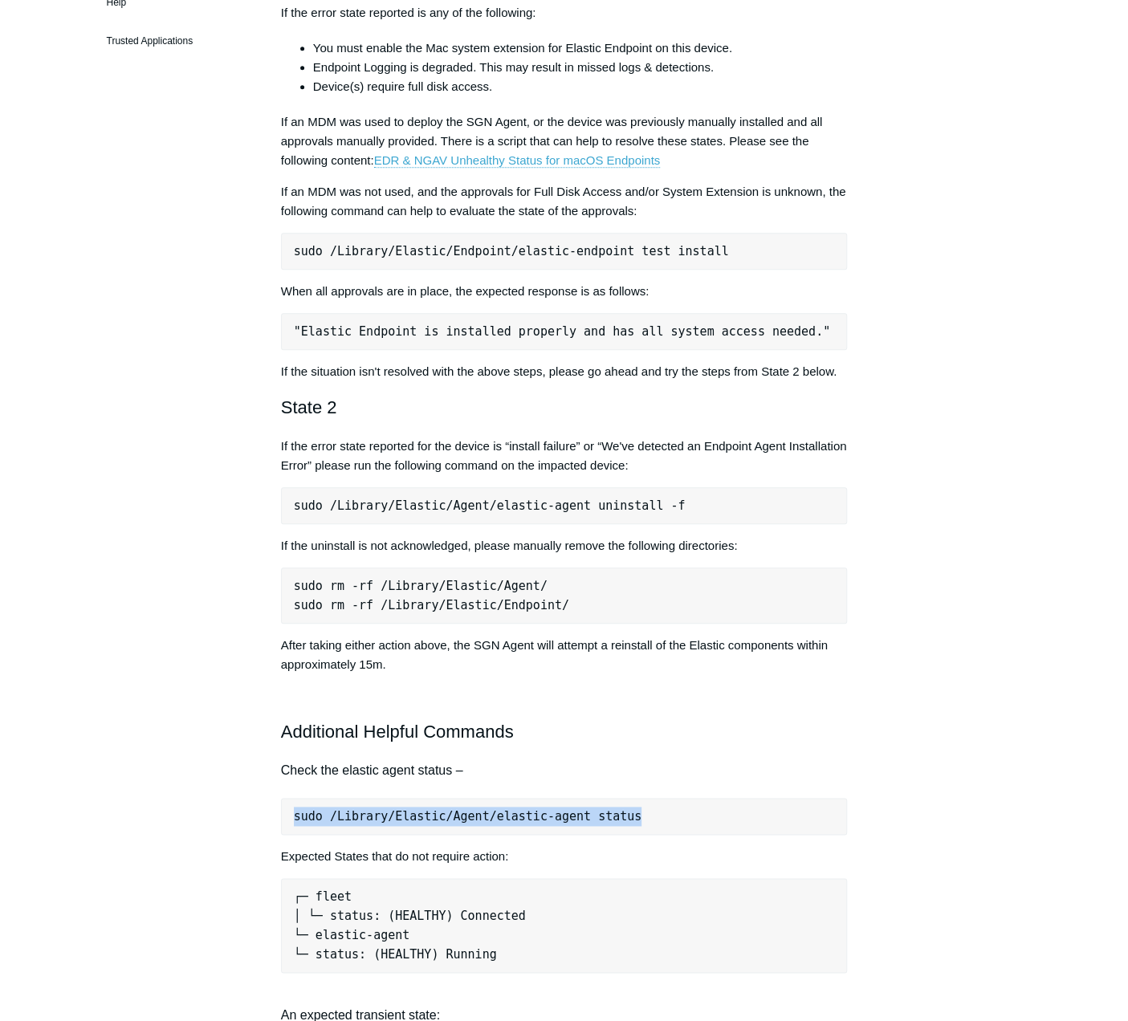
drag, startPoint x: 292, startPoint y: 818, endPoint x: 612, endPoint y: 803, distance: 319.9
click at [612, 803] on pre "sudo /Library/Elastic/Agent/elastic-agent status" at bounding box center [564, 816] width 567 height 37
copy pre "sudo /Library/Elastic/Agent/elastic-agent status"
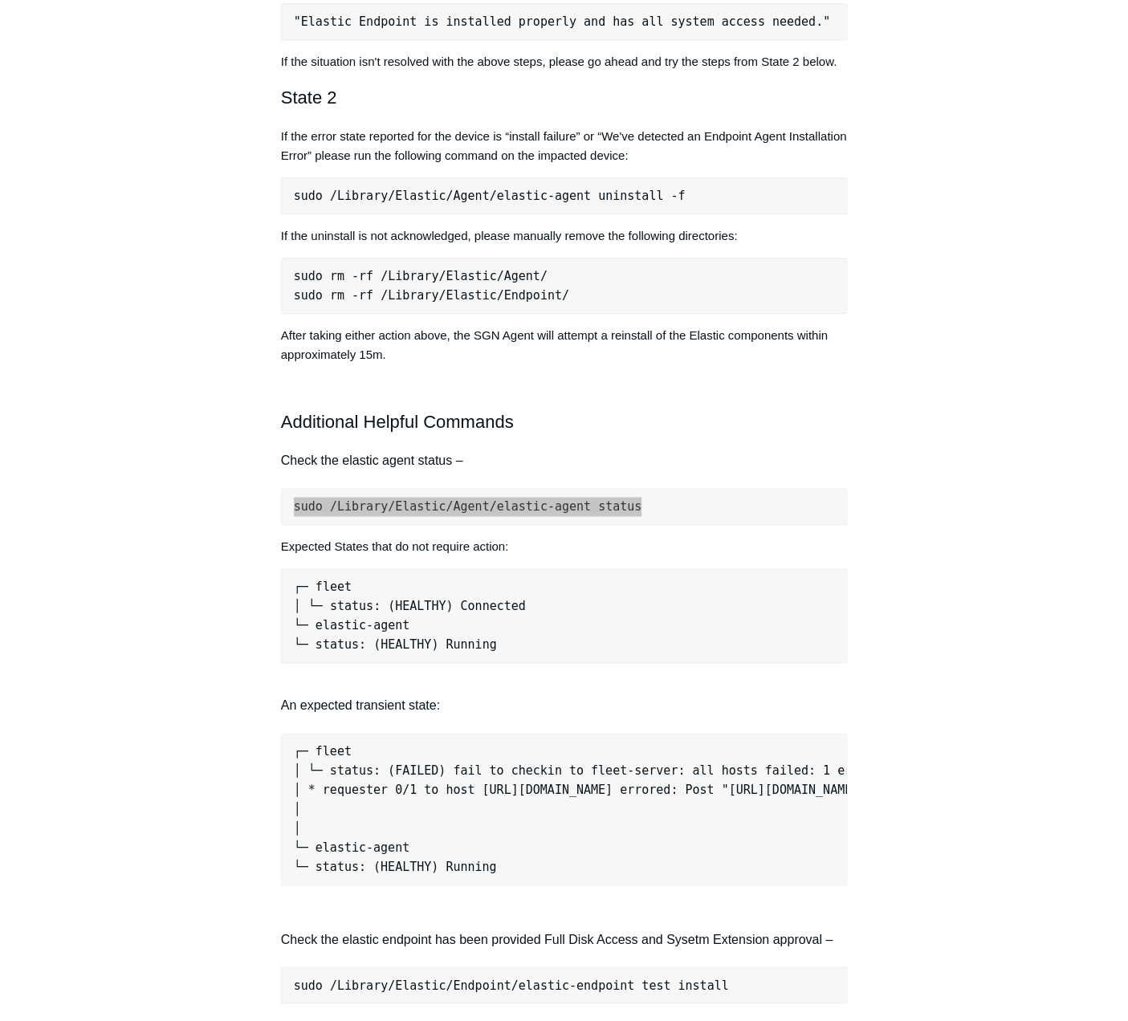
scroll to position [963, 0]
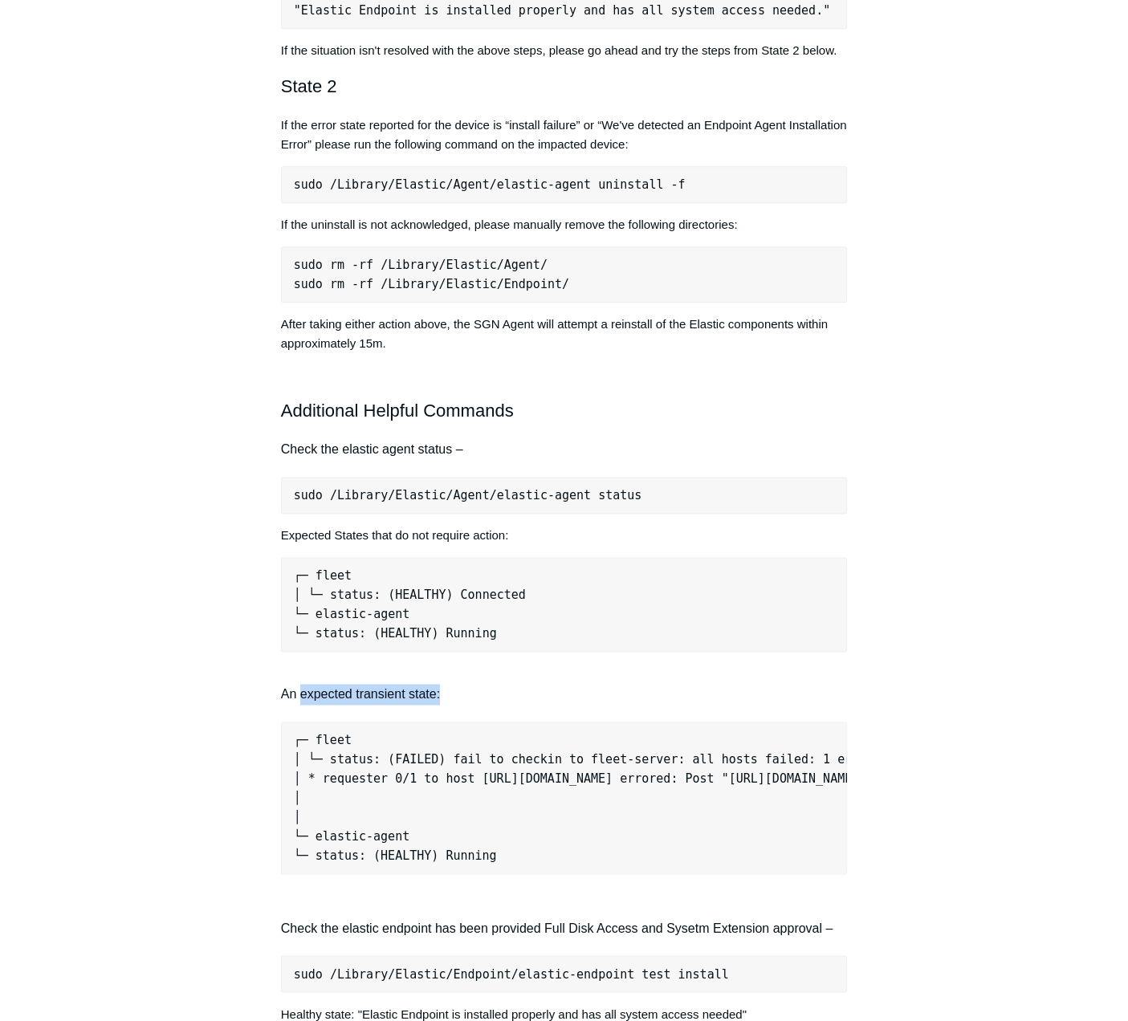
drag, startPoint x: 299, startPoint y: 697, endPoint x: 474, endPoint y: 699, distance: 174.2
click at [474, 699] on h4 "An expected transient state:" at bounding box center [564, 684] width 567 height 41
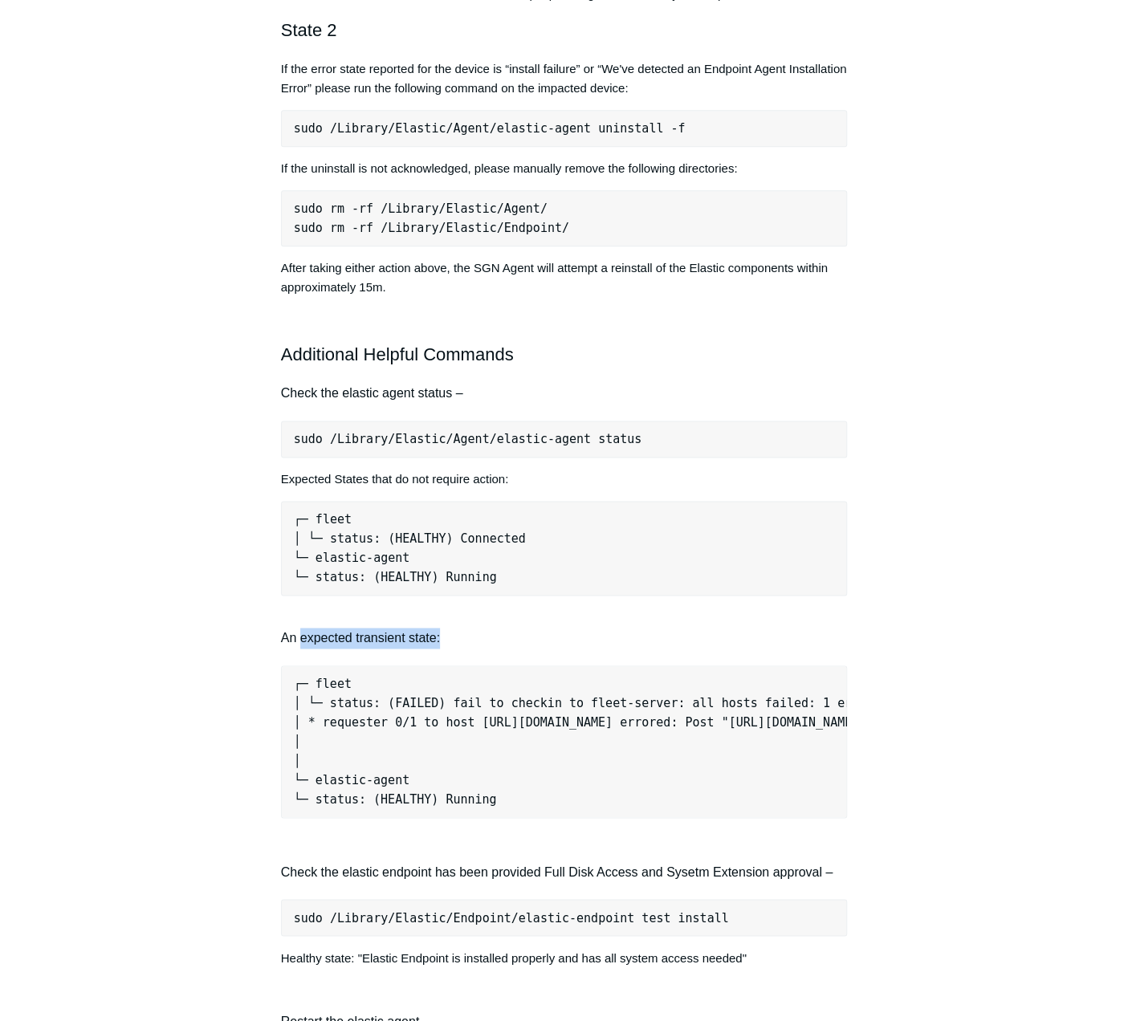
scroll to position [1044, 0]
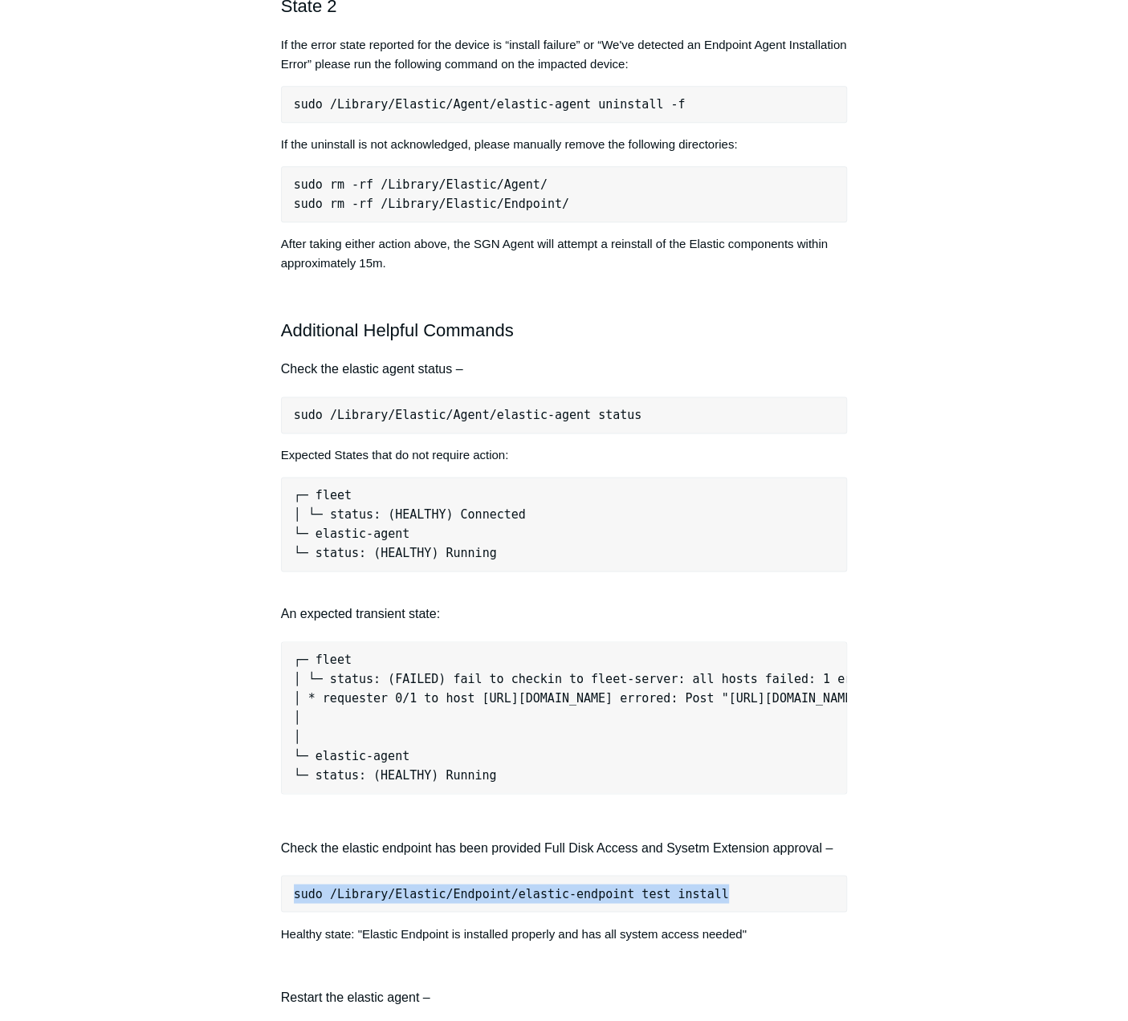
drag, startPoint x: 292, startPoint y: 906, endPoint x: 716, endPoint y: 898, distance: 424.0
click at [716, 898] on pre "sudo /Library/Elastic/Endpoint/elastic-endpoint test install" at bounding box center [564, 893] width 567 height 37
copy pre "sudo /Library/Elastic/Endpoint/elastic-endpoint test install"
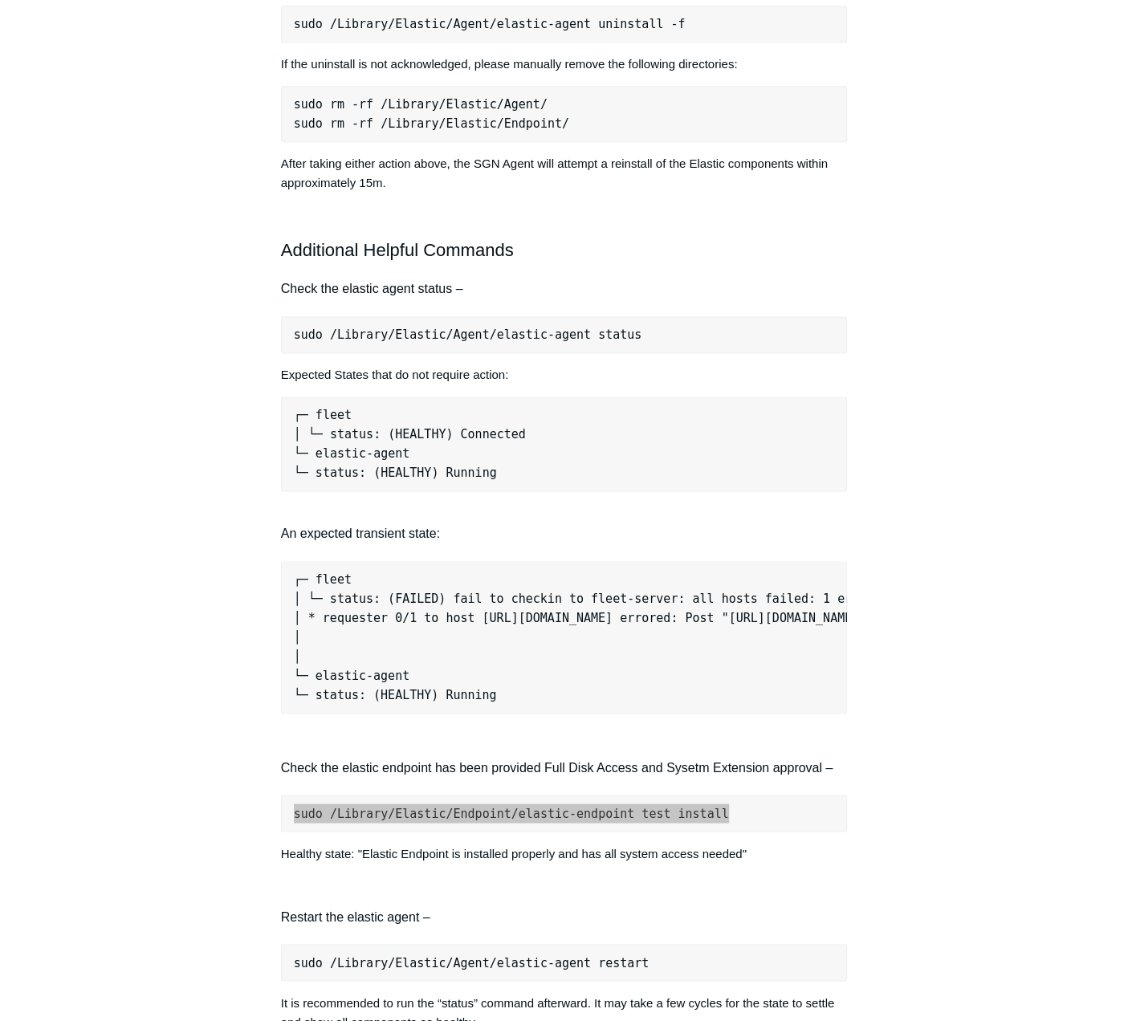
scroll to position [1204, 0]
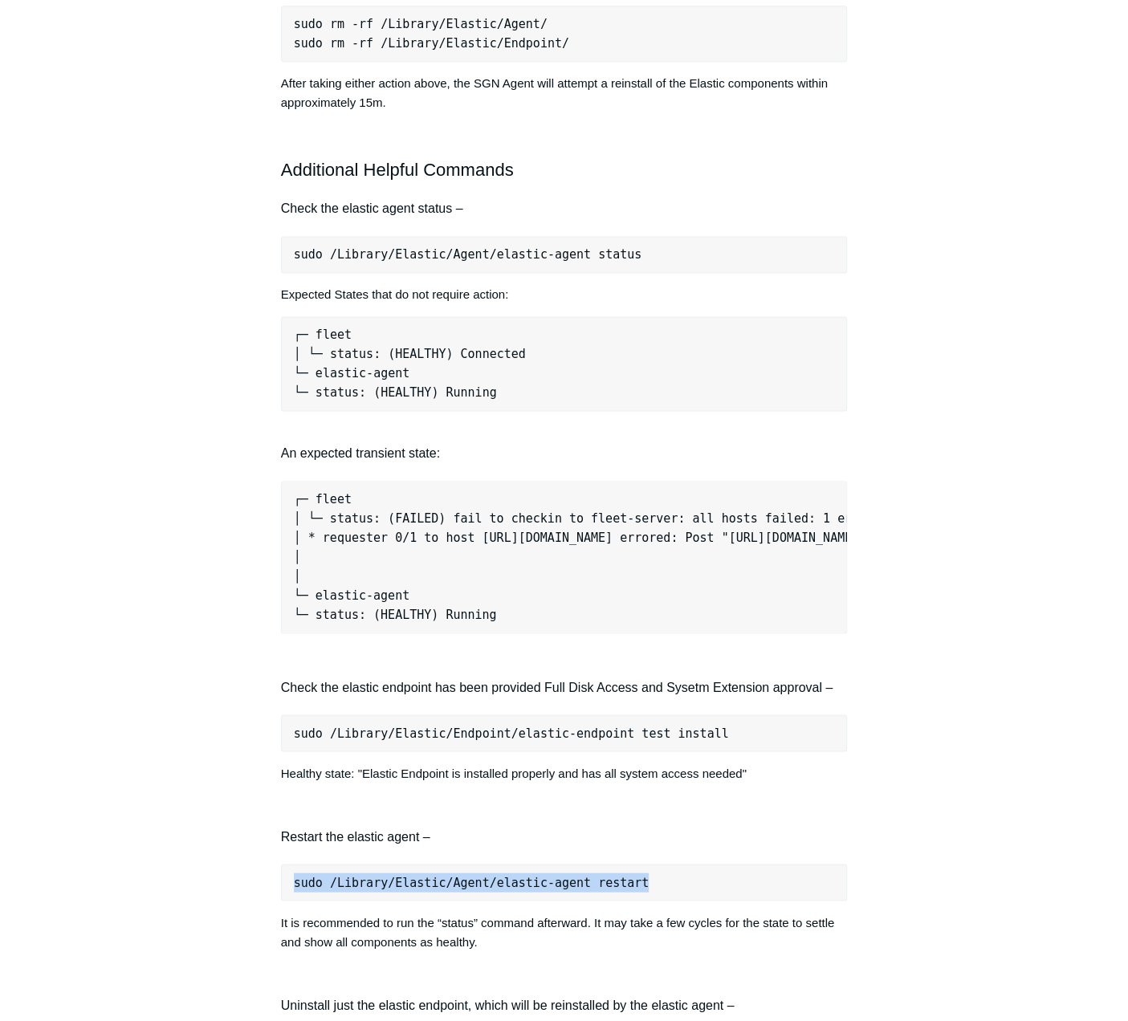
drag, startPoint x: 294, startPoint y: 894, endPoint x: 689, endPoint y: 896, distance: 395.0
click at [689, 896] on pre "sudo /Library/Elastic/Agent/elastic-agent restart" at bounding box center [564, 882] width 567 height 37
copy pre "sudo /Library/Elastic/Agent/elastic-agent restart"
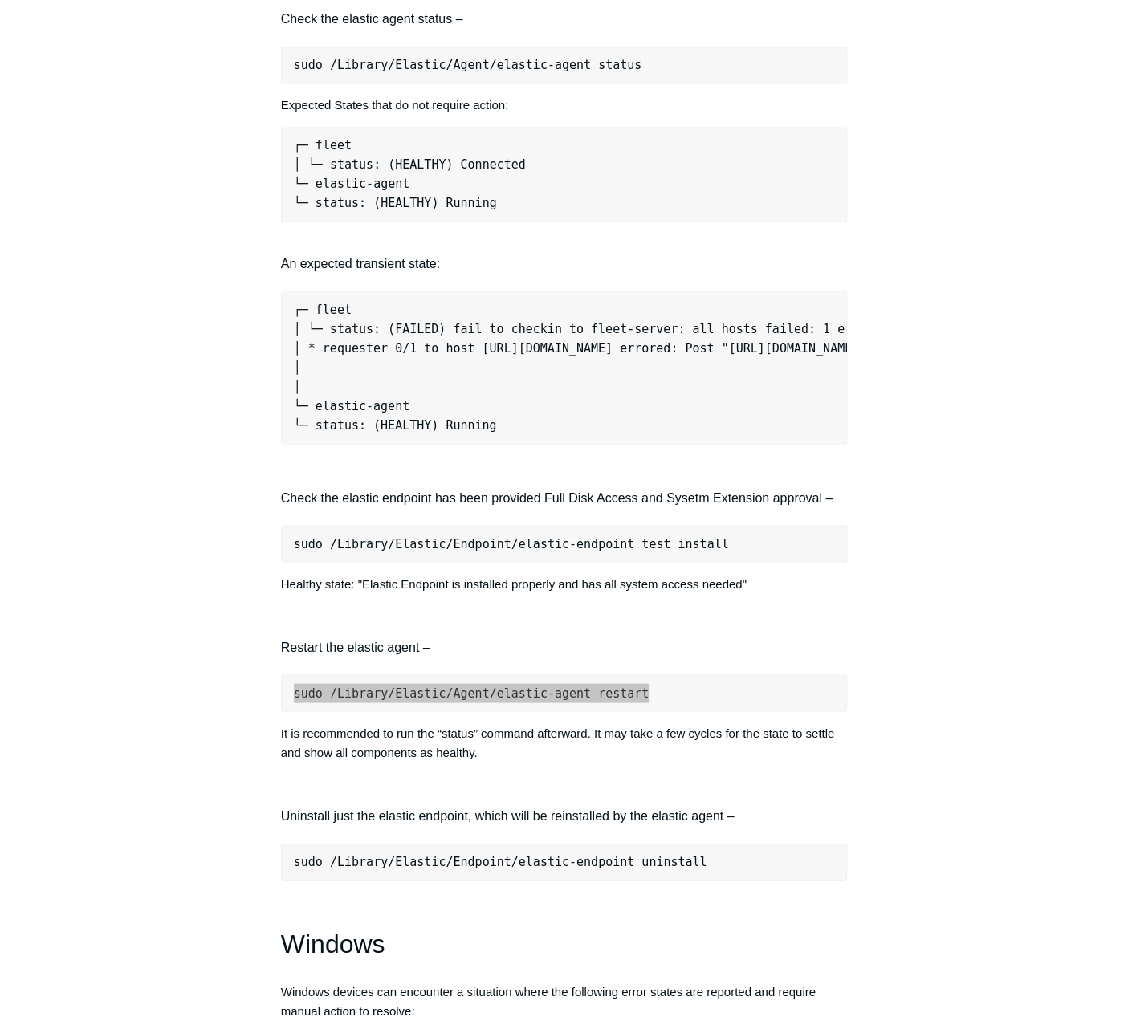
scroll to position [1445, 0]
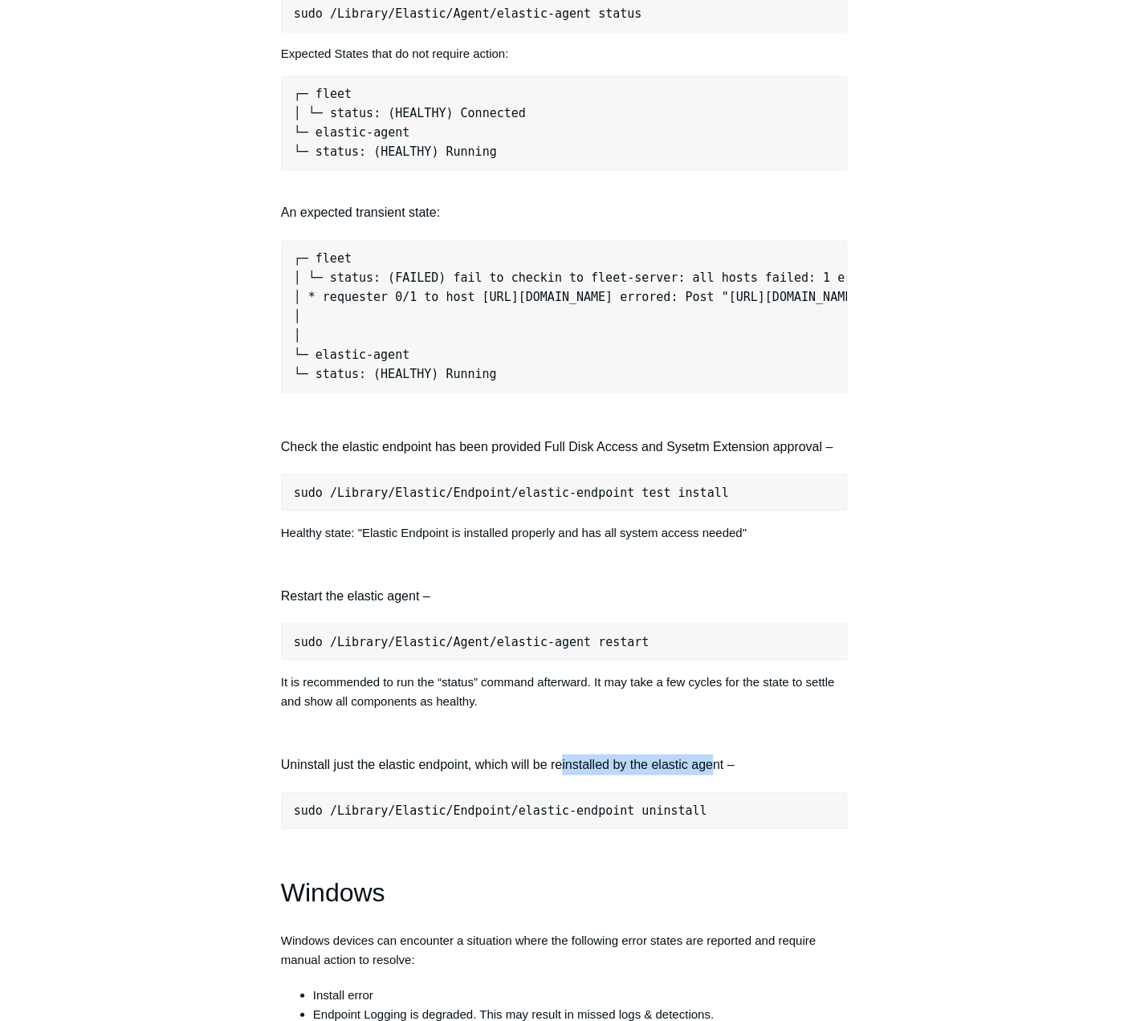
drag, startPoint x: 560, startPoint y: 776, endPoint x: 709, endPoint y: 774, distance: 149.3
click at [709, 774] on h4 "Uninstall just the elastic endpoint, which will be reinstalled by the elastic a…" at bounding box center [564, 764] width 567 height 21
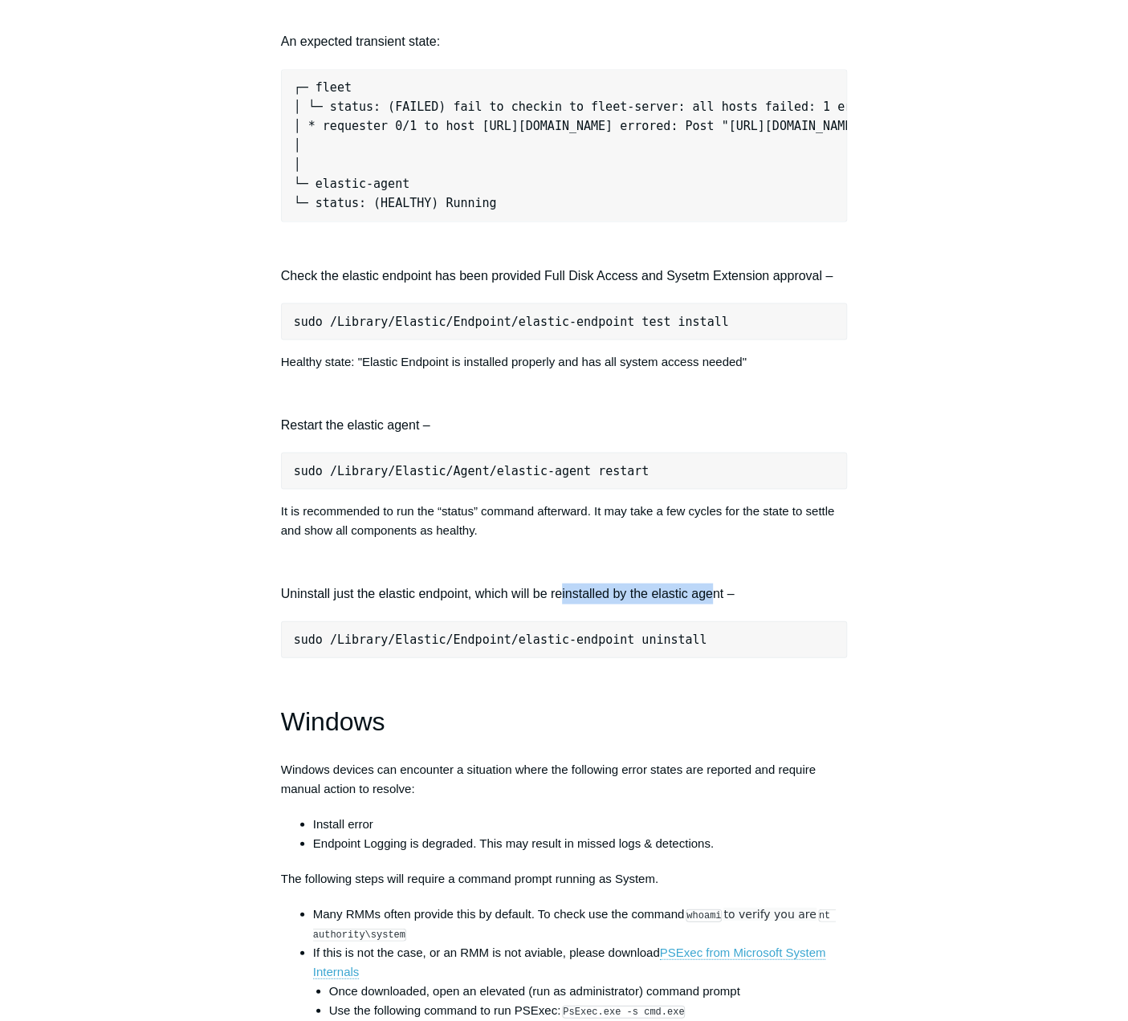
scroll to position [1606, 0]
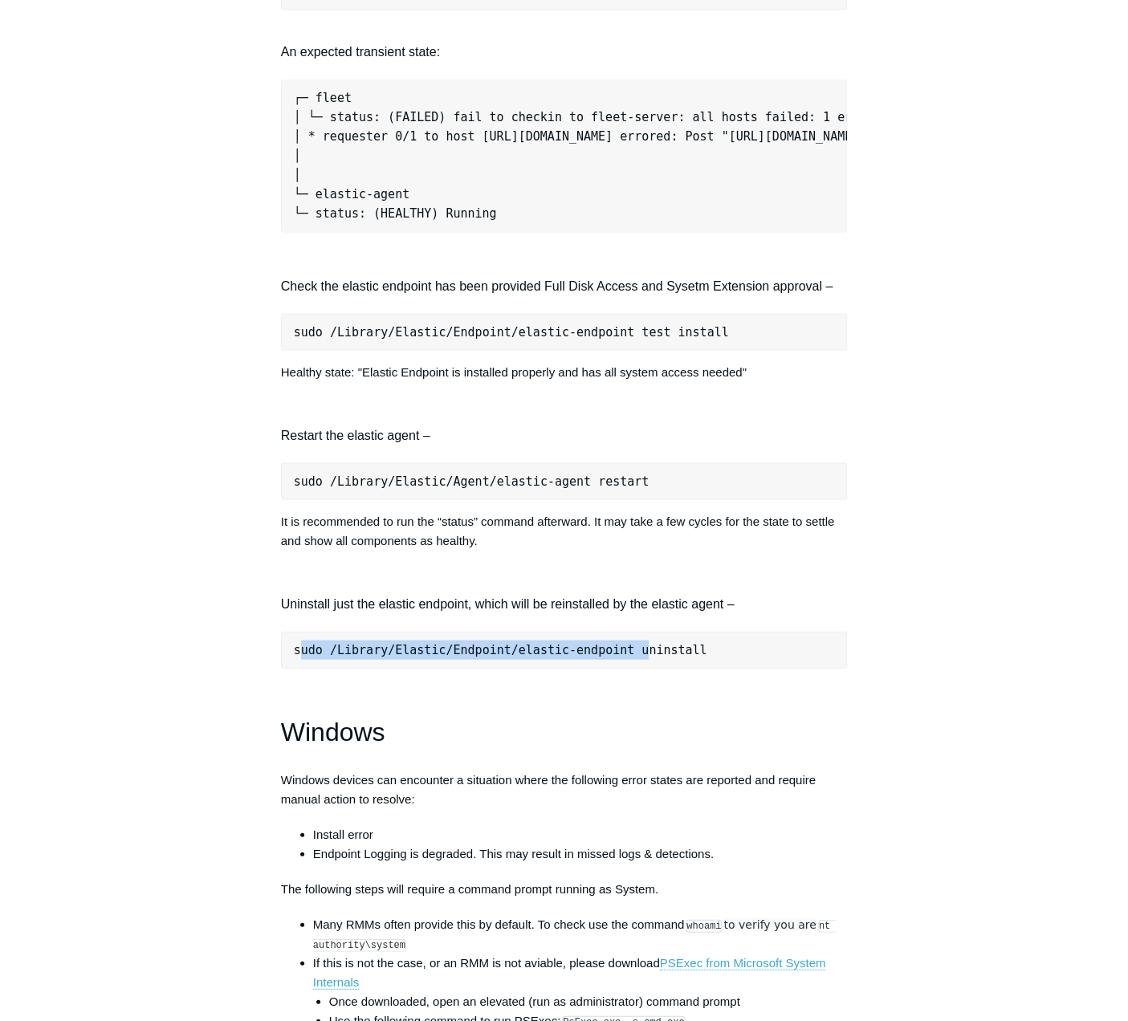
drag, startPoint x: 299, startPoint y: 658, endPoint x: 618, endPoint y: 650, distance: 319.6
click at [618, 650] on pre "sudo /Library/Elastic/Endpoint/elastic-endpoint uninstall" at bounding box center [564, 649] width 567 height 37
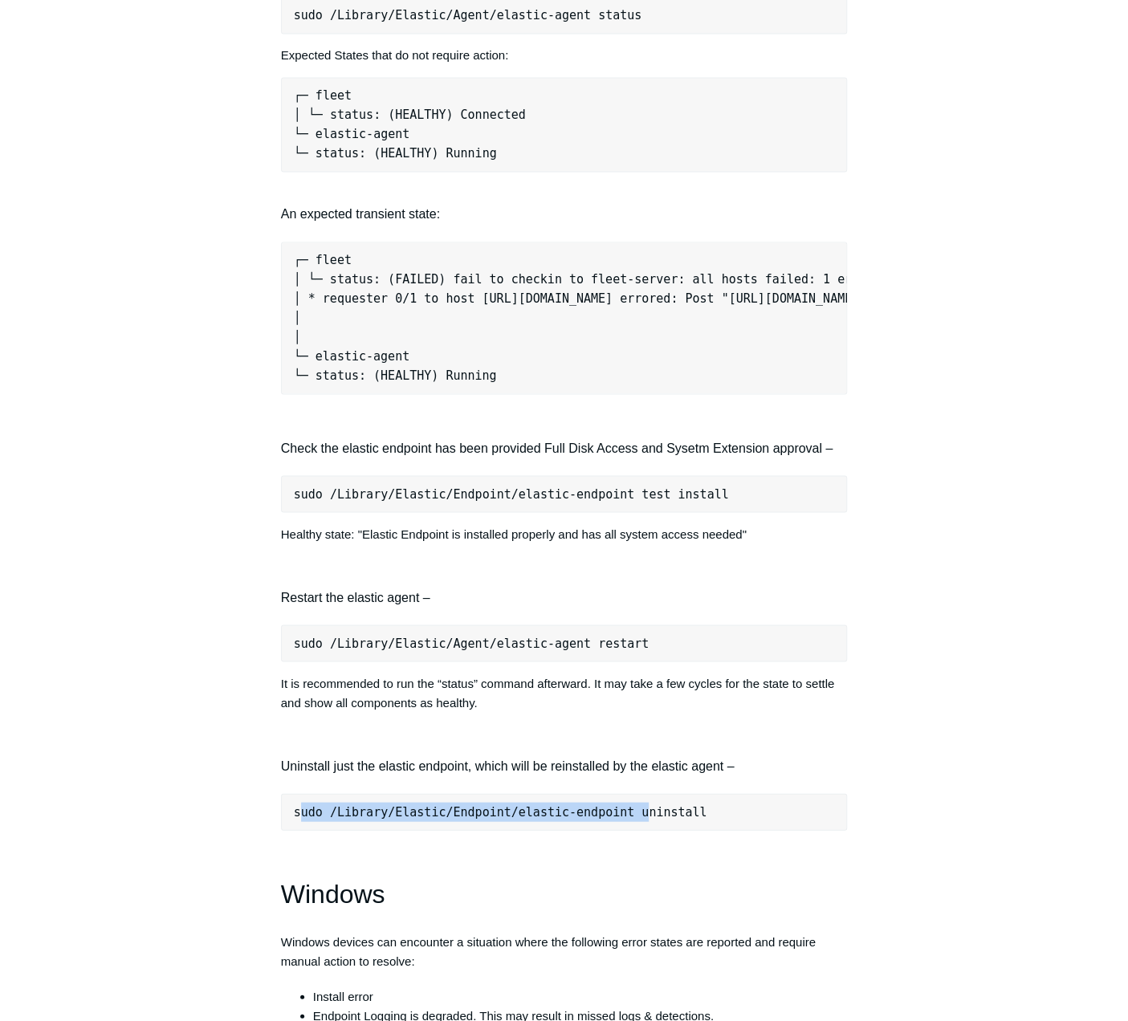
scroll to position [1445, 0]
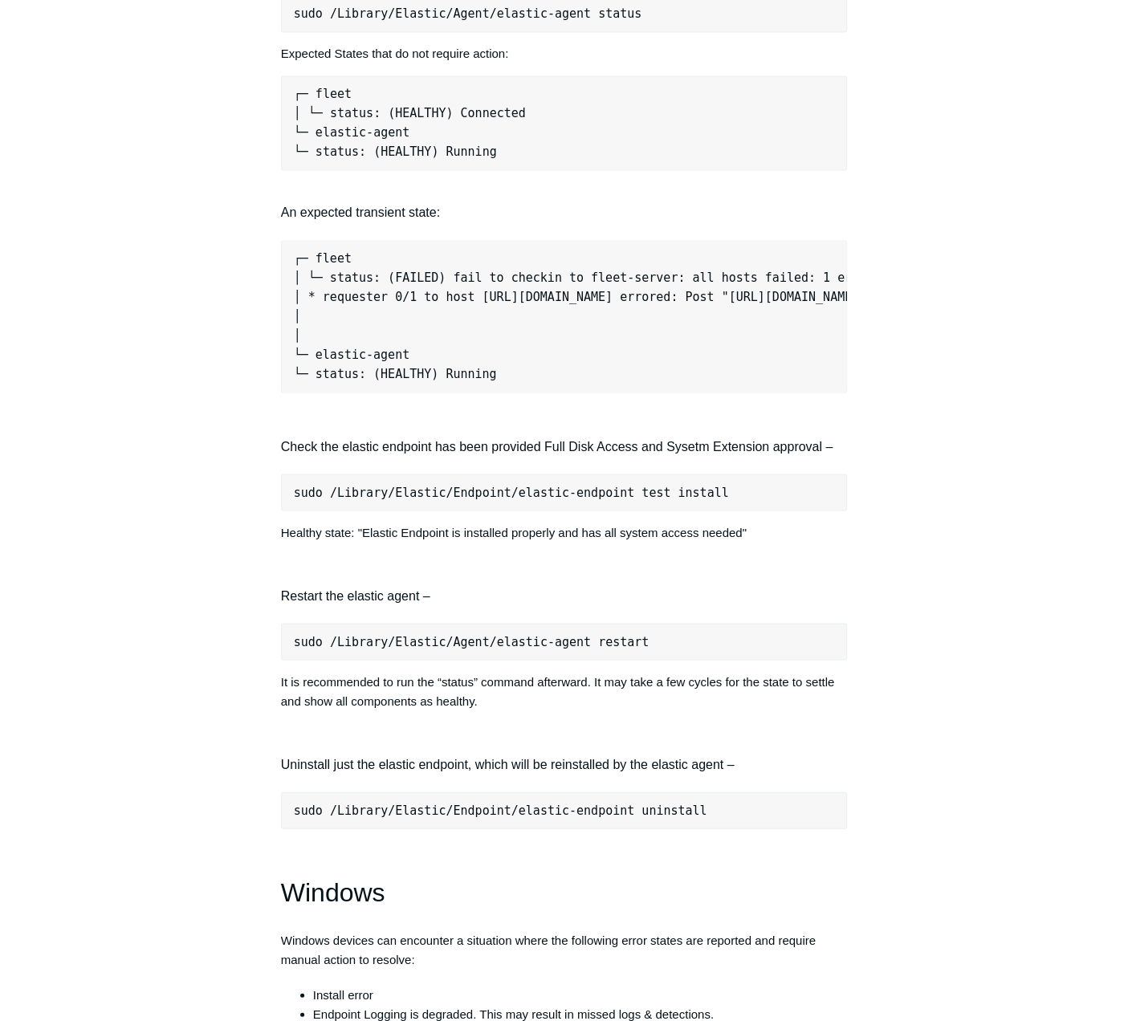
click at [467, 654] on pre "sudo /Library/Elastic/Agent/elastic-agent restart" at bounding box center [564, 641] width 567 height 37
drag, startPoint x: 295, startPoint y: 655, endPoint x: 647, endPoint y: 642, distance: 352.7
click at [647, 642] on pre "sudo /Library/Elastic/Agent/elastic-agent restart" at bounding box center [564, 641] width 567 height 37
copy pre "sudo /Library/Elastic/Agent/elastic-agent restart"
click at [435, 588] on div "The following is a guide to help determine what action may be required to recov…" at bounding box center [564, 123] width 567 height 2620
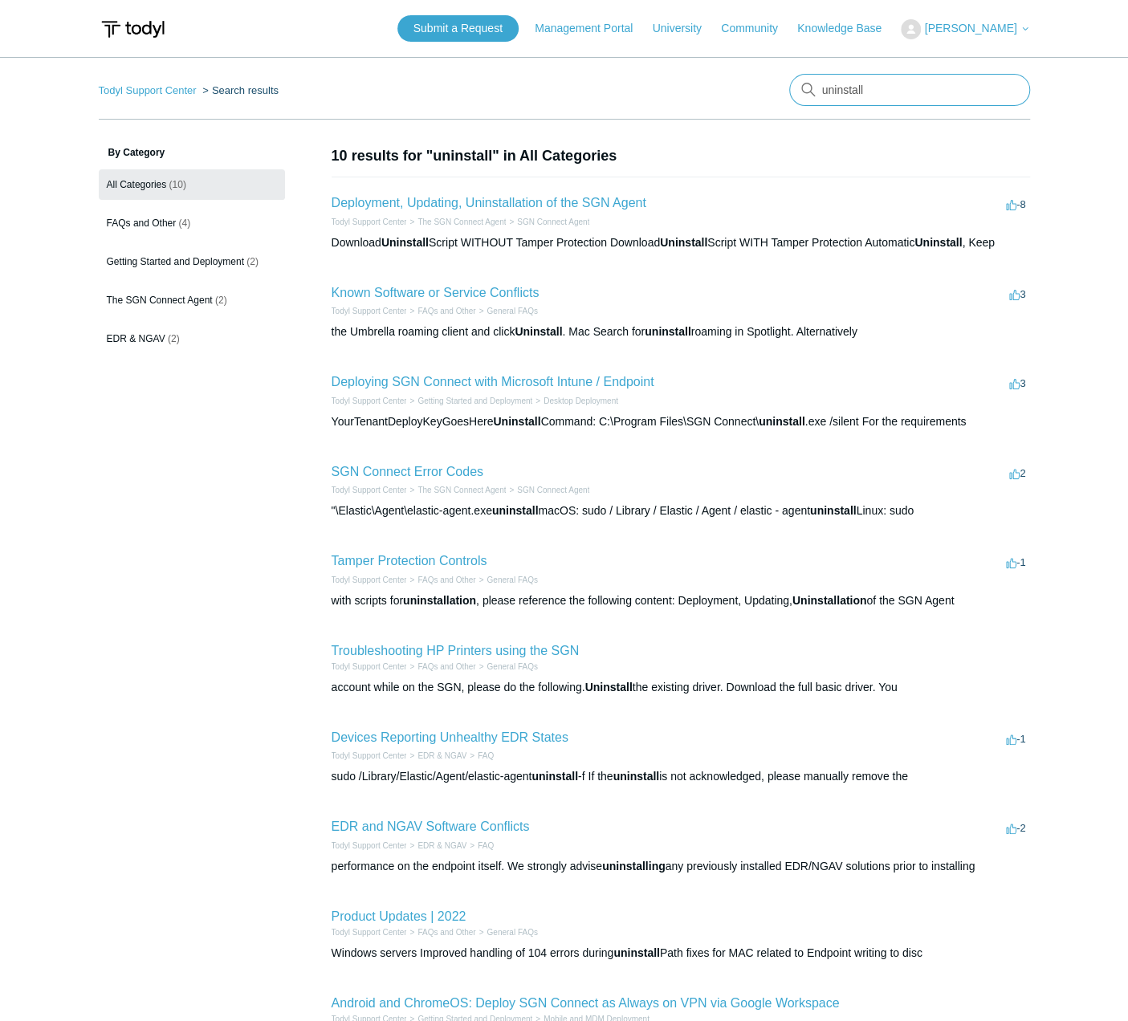
click at [907, 84] on input "uninstall" at bounding box center [909, 90] width 241 height 32
drag, startPoint x: 901, startPoint y: 89, endPoint x: 661, endPoint y: 92, distance: 240.1
click at [661, 92] on nav "Todyl Support Center Search results There are no matching results in this help …" at bounding box center [564, 97] width 931 height 46
type input "remove"
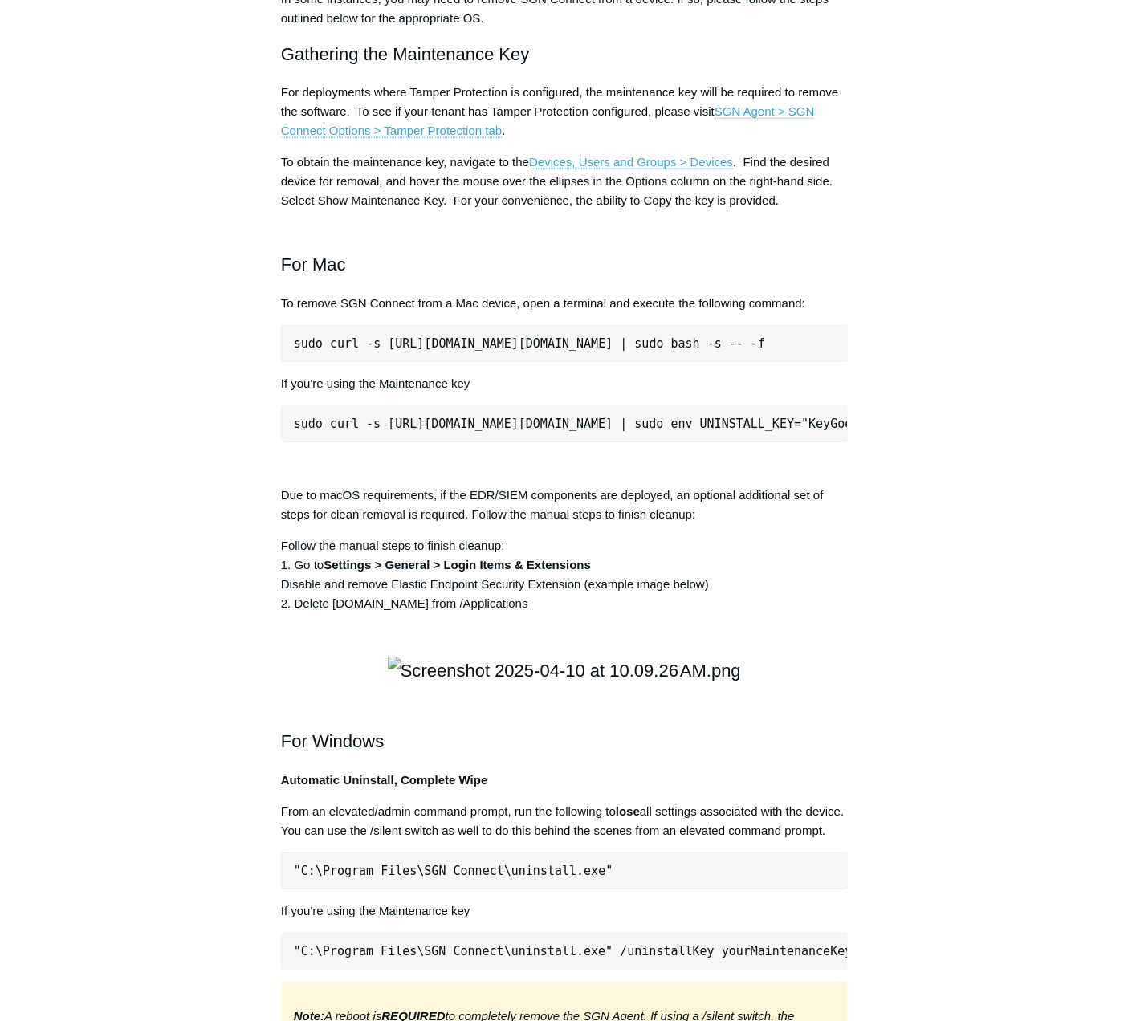
scroll to position [2007, 0]
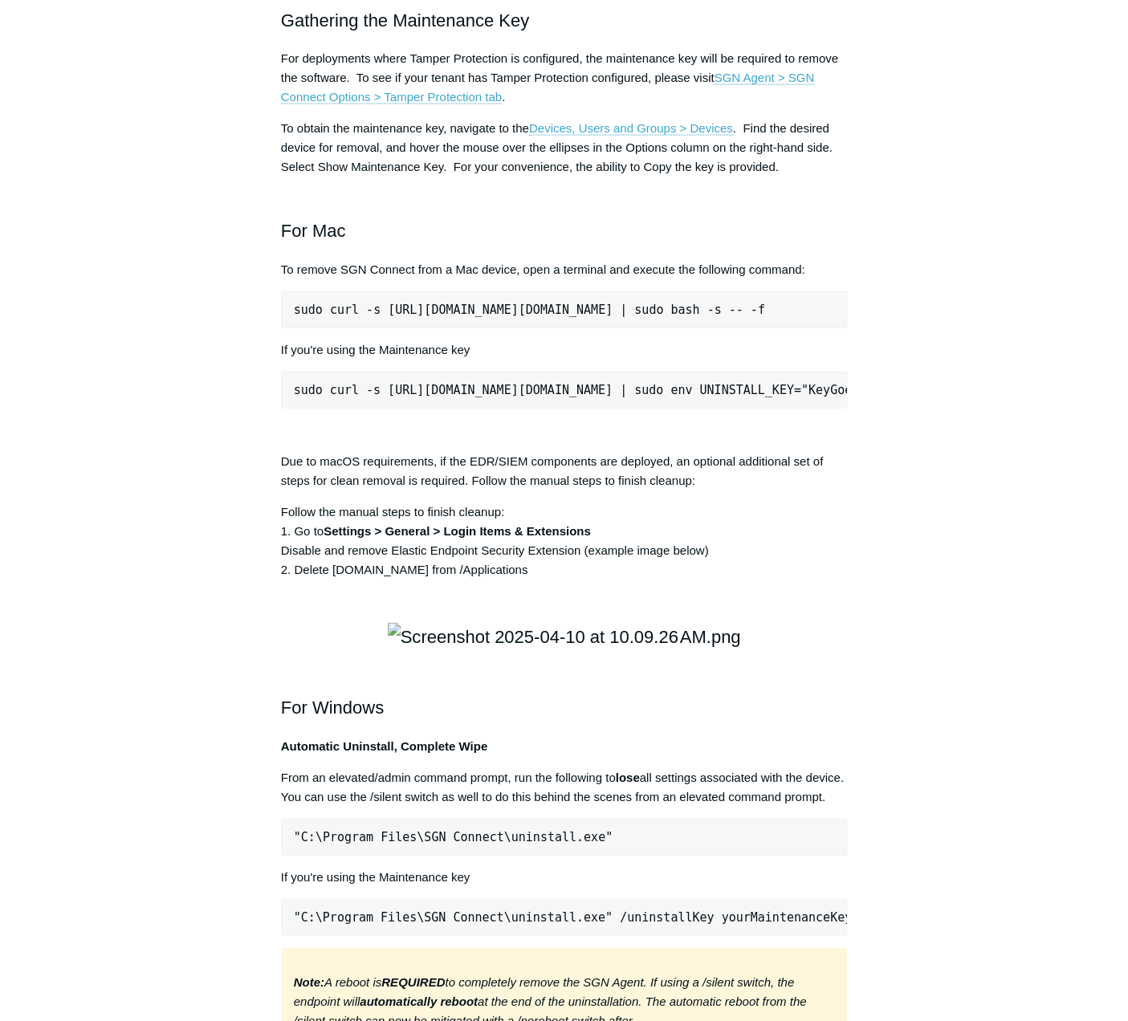
drag, startPoint x: 294, startPoint y: 541, endPoint x: 840, endPoint y: 544, distance: 545.9
click at [840, 328] on pre "sudo curl -s https://portal.todyl.com/tools/MacUninstall.sh | sudo bash -s -- -f" at bounding box center [564, 309] width 567 height 37
copy pre "sudo curl -s https://portal.todyl.com/tools/MacUninstall.sh | sudo bash -s -- -f"
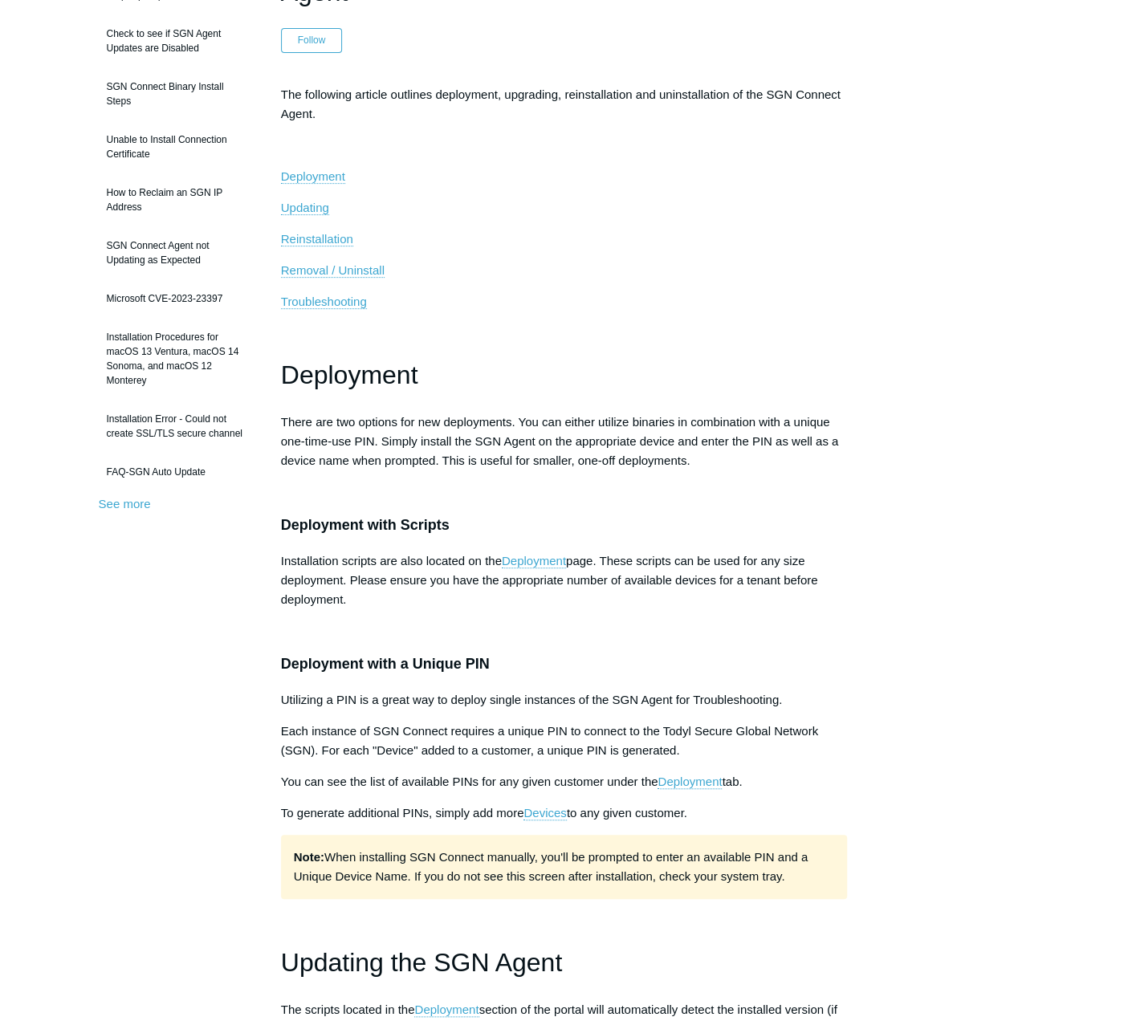
scroll to position [0, 0]
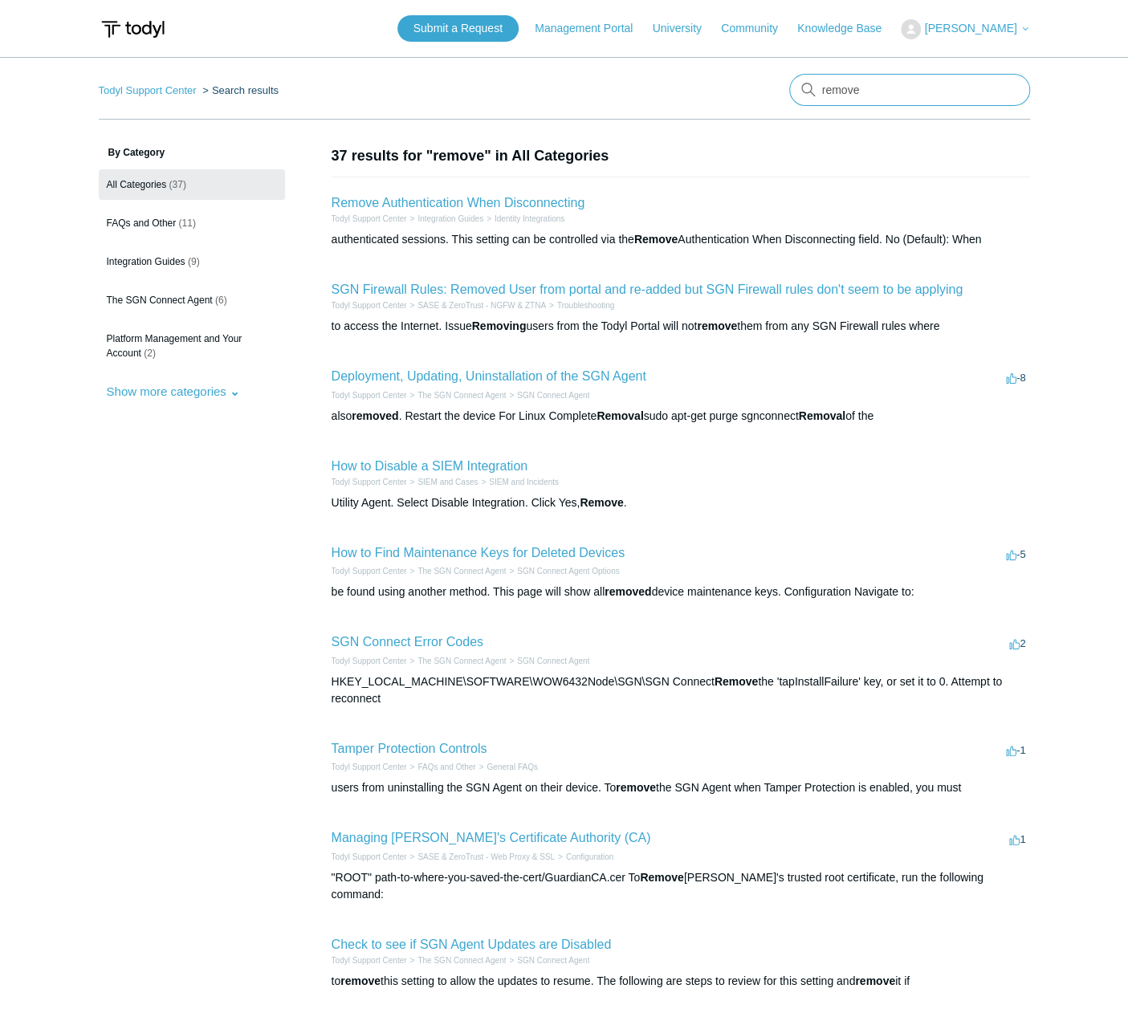
click at [866, 91] on input "remove" at bounding box center [909, 90] width 241 height 32
type input "elastic uninstall"
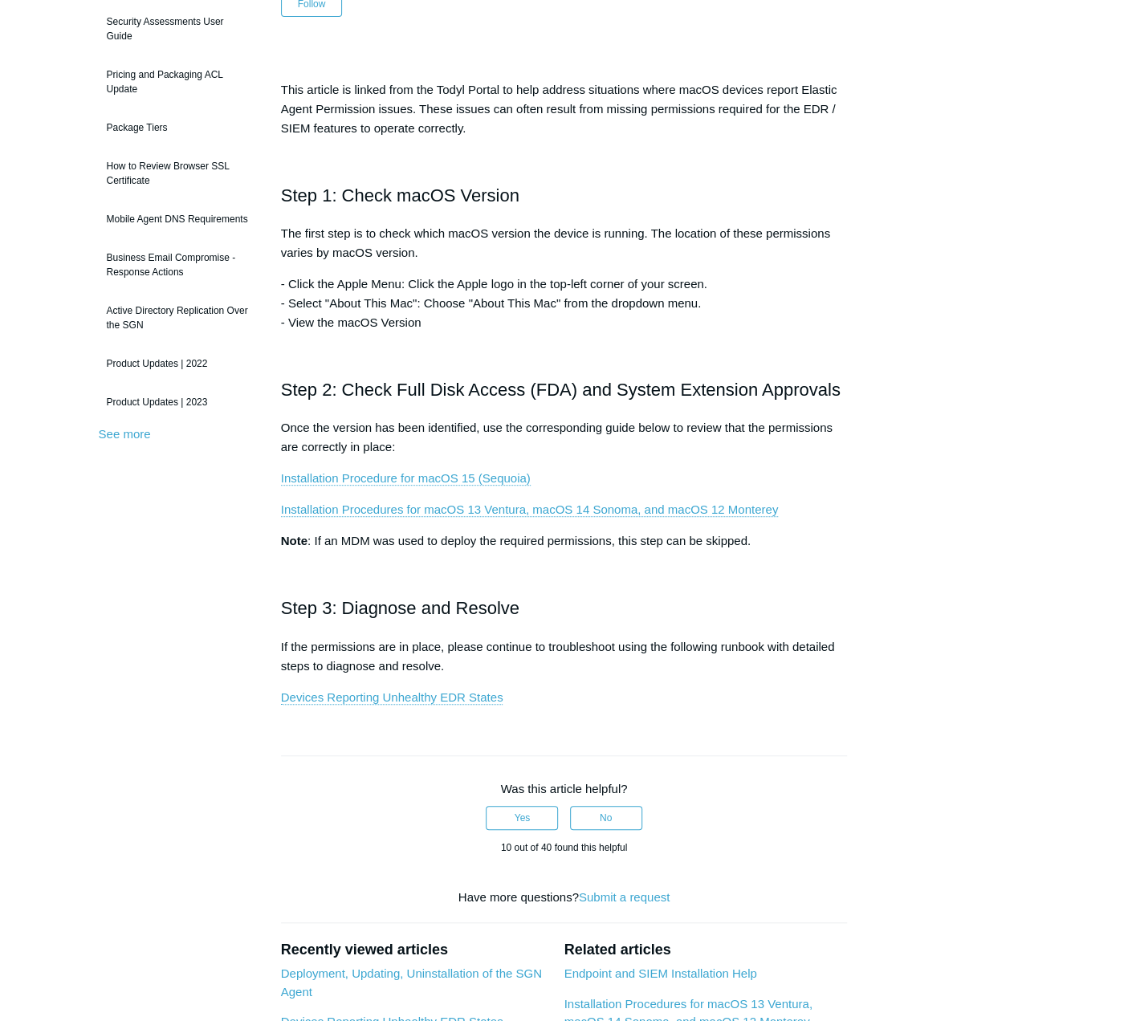
scroll to position [241, 0]
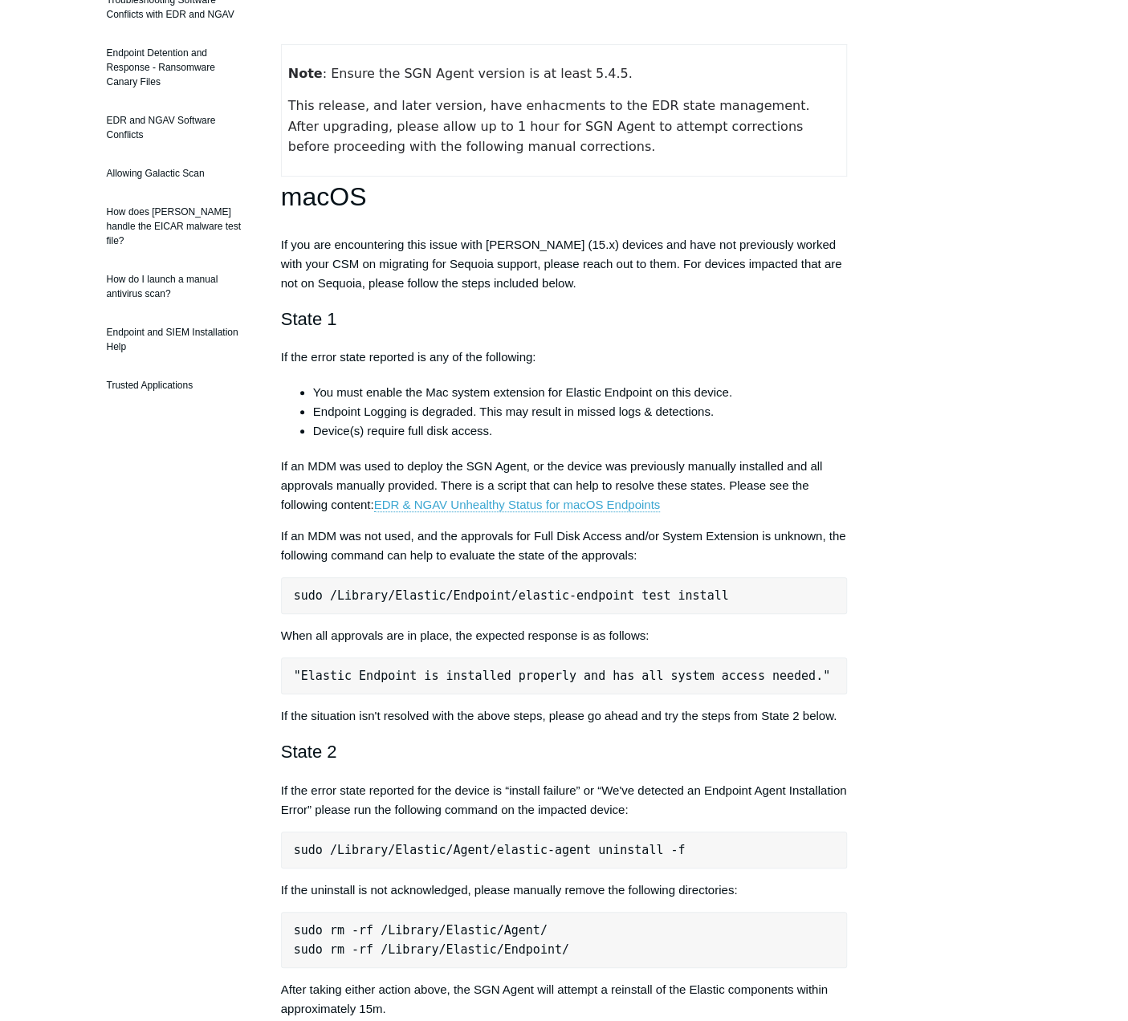
scroll to position [321, 0]
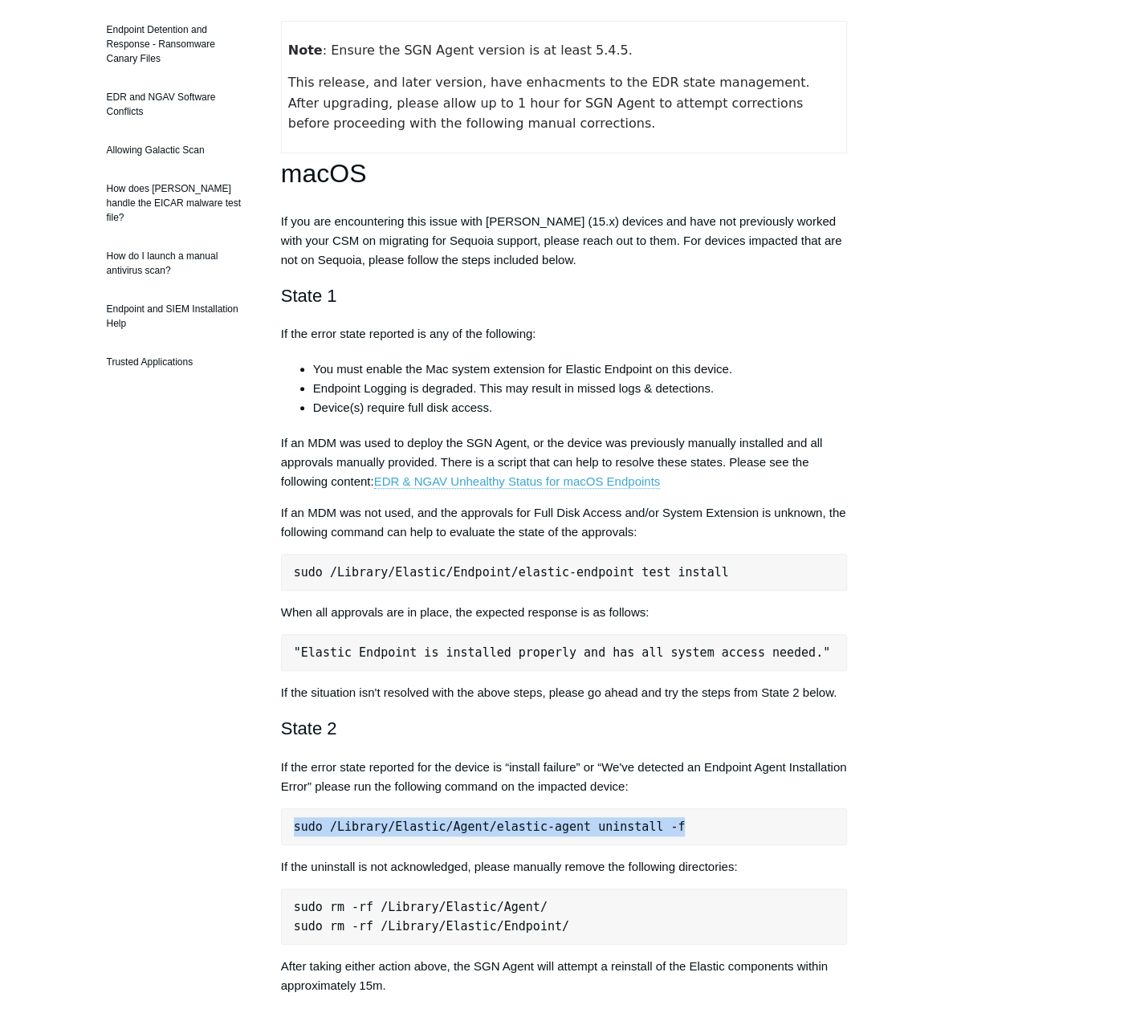
drag, startPoint x: 295, startPoint y: 828, endPoint x: 655, endPoint y: 836, distance: 360.6
click at [655, 836] on pre "sudo /Library/Elastic/Agent/elastic-agent uninstall -f" at bounding box center [564, 826] width 567 height 37
copy pre "sudo /Library/Elastic/Agent/elastic-agent uninstall -f"
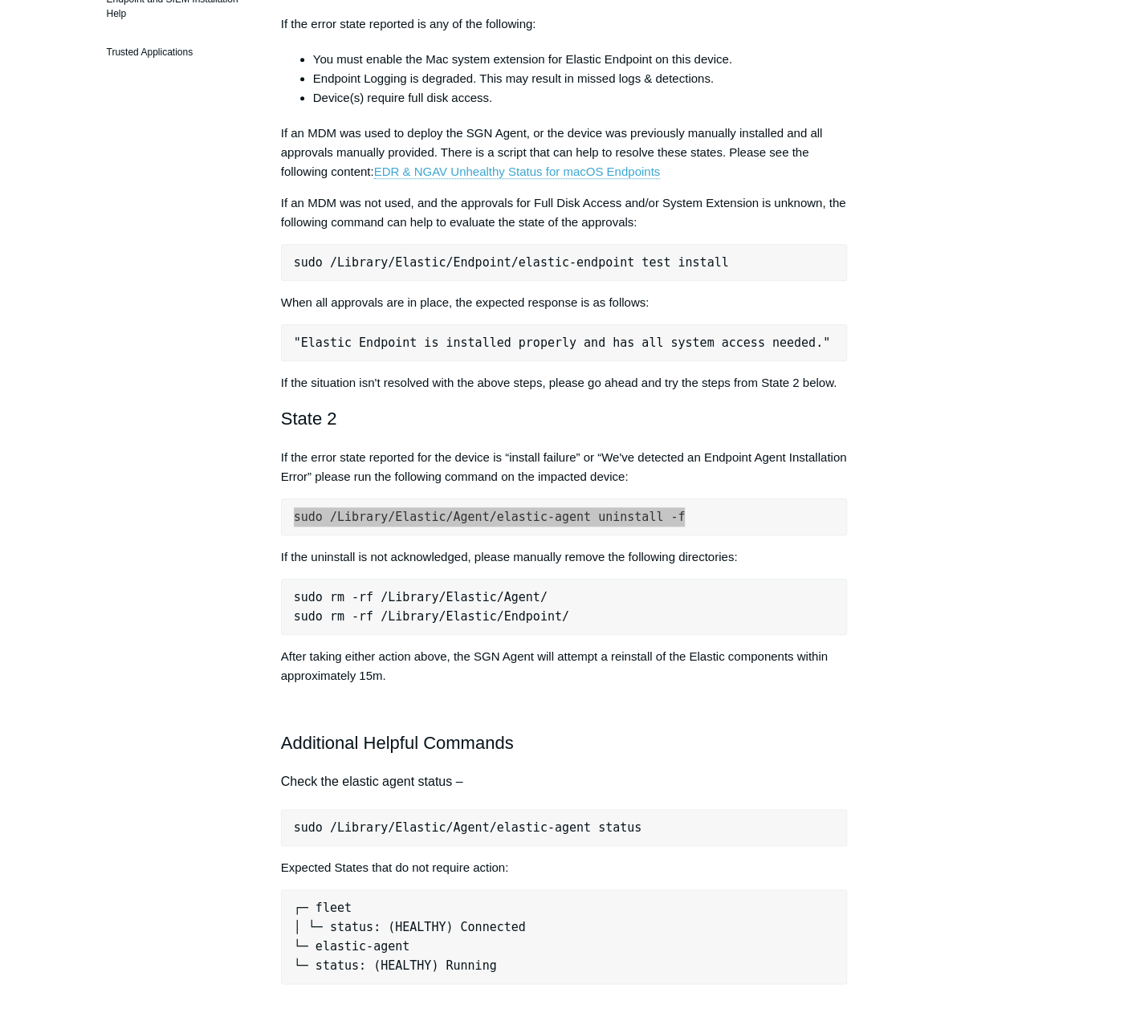
scroll to position [642, 0]
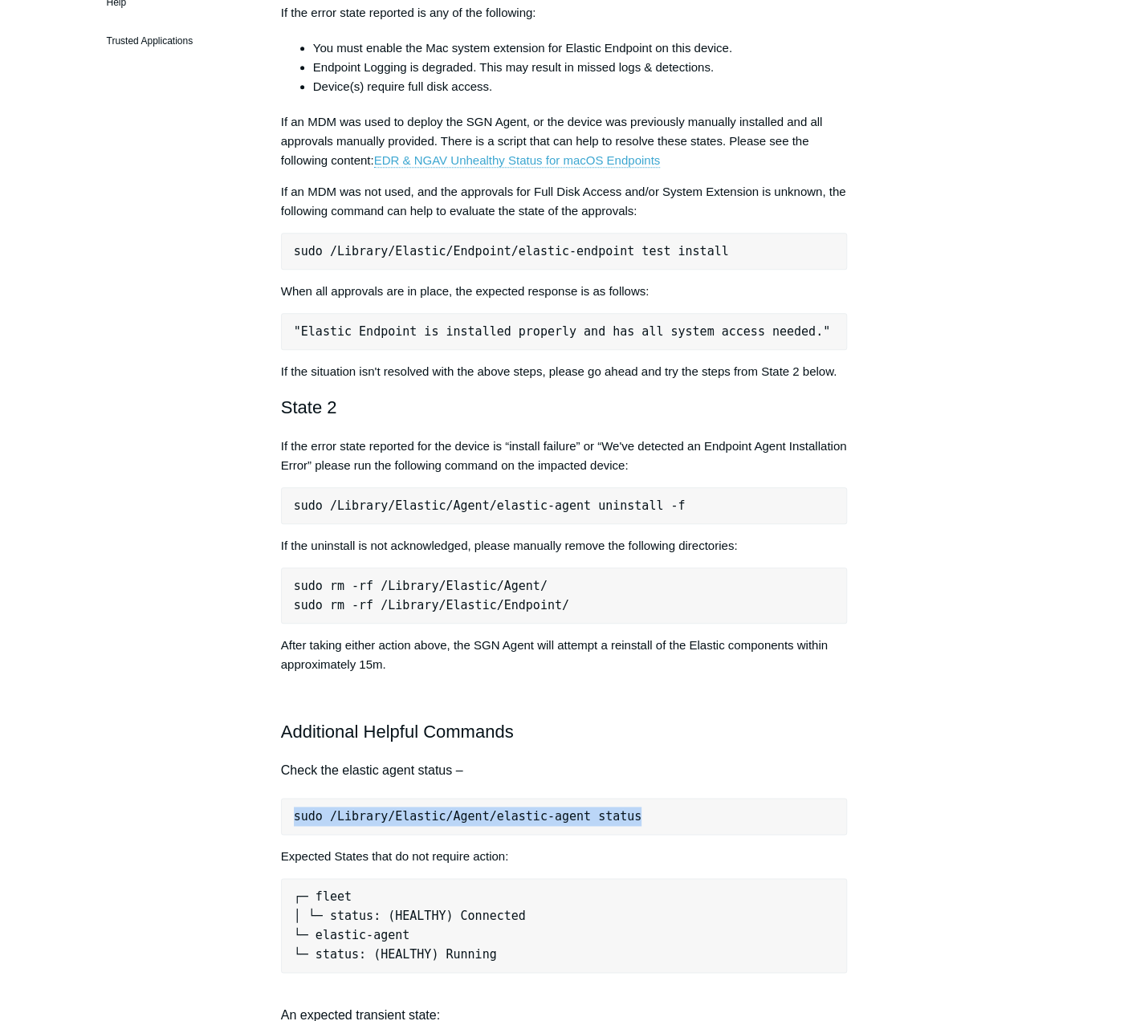
drag, startPoint x: 295, startPoint y: 820, endPoint x: 679, endPoint y: 816, distance: 383.8
click at [679, 816] on pre "sudo /Library/Elastic/Agent/elastic-agent status" at bounding box center [564, 816] width 567 height 37
copy pre "sudo /Library/Elastic/Agent/elastic-agent status"
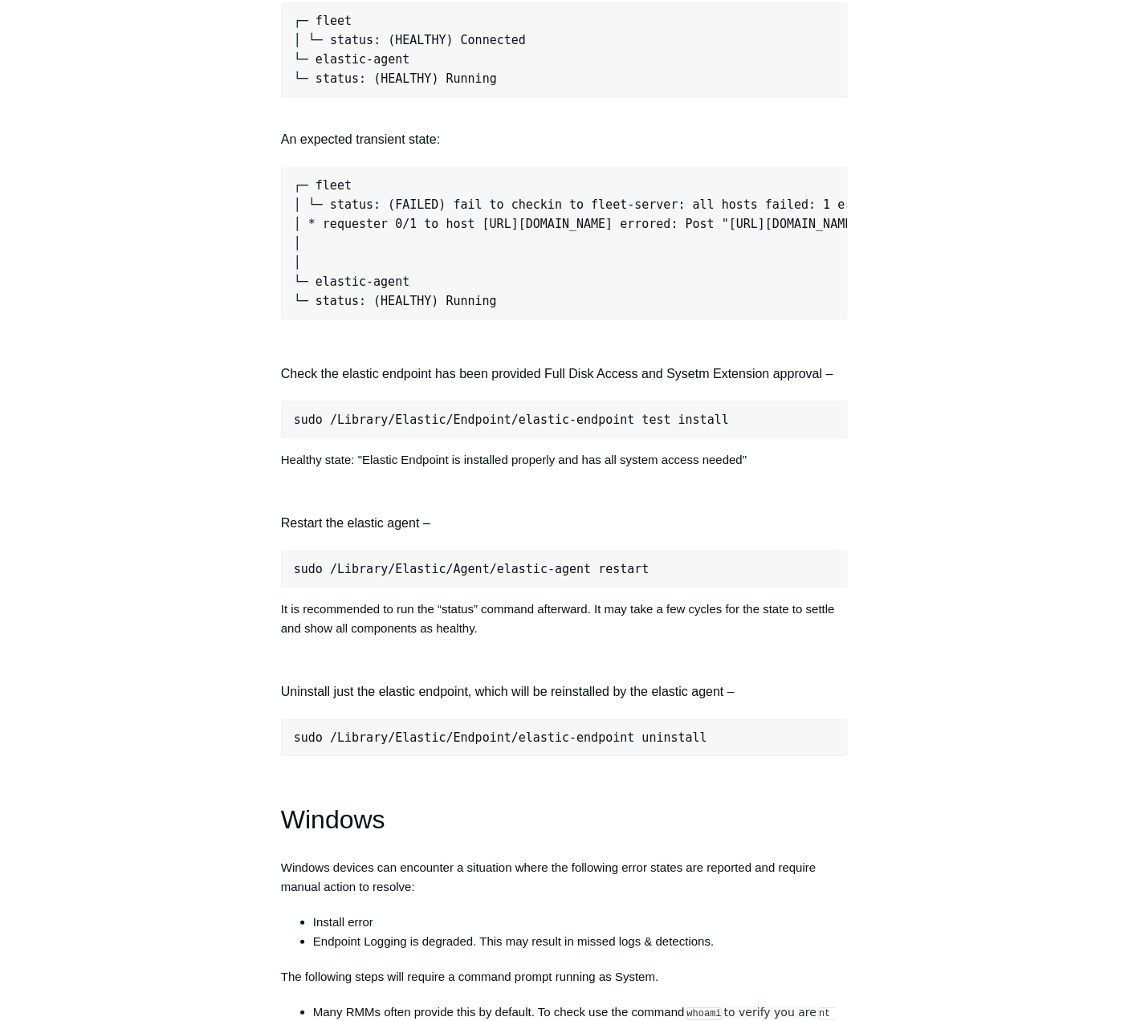
scroll to position [1525, 0]
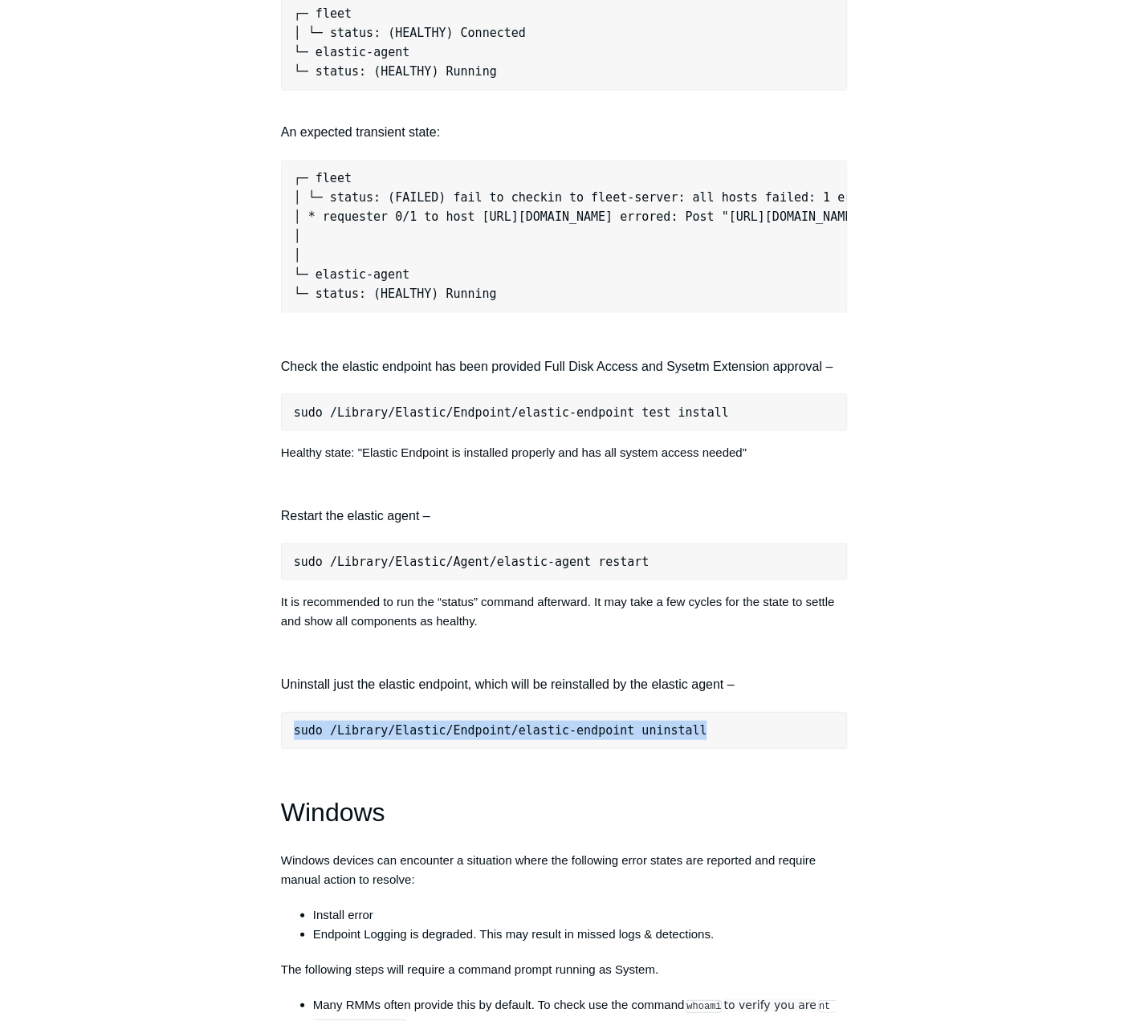
drag, startPoint x: 292, startPoint y: 743, endPoint x: 785, endPoint y: 736, distance: 493.0
click at [785, 736] on pre "sudo /Library/Elastic/Endpoint/elastic-endpoint uninstall" at bounding box center [564, 729] width 567 height 37
copy pre "sudo /Library/Elastic/Endpoint/elastic-endpoint uninstall"
